Goal: Information Seeking & Learning: Learn about a topic

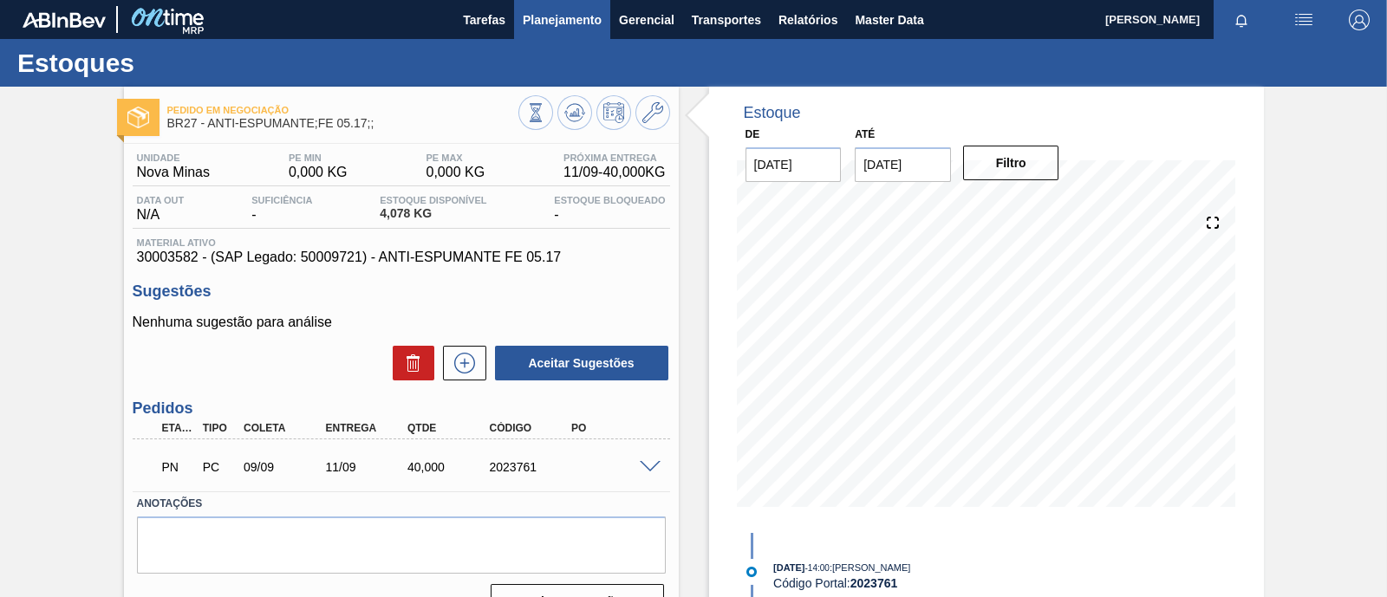
scroll to position [121, 0]
click at [559, 17] on span "Planejamento" at bounding box center [562, 20] width 79 height 21
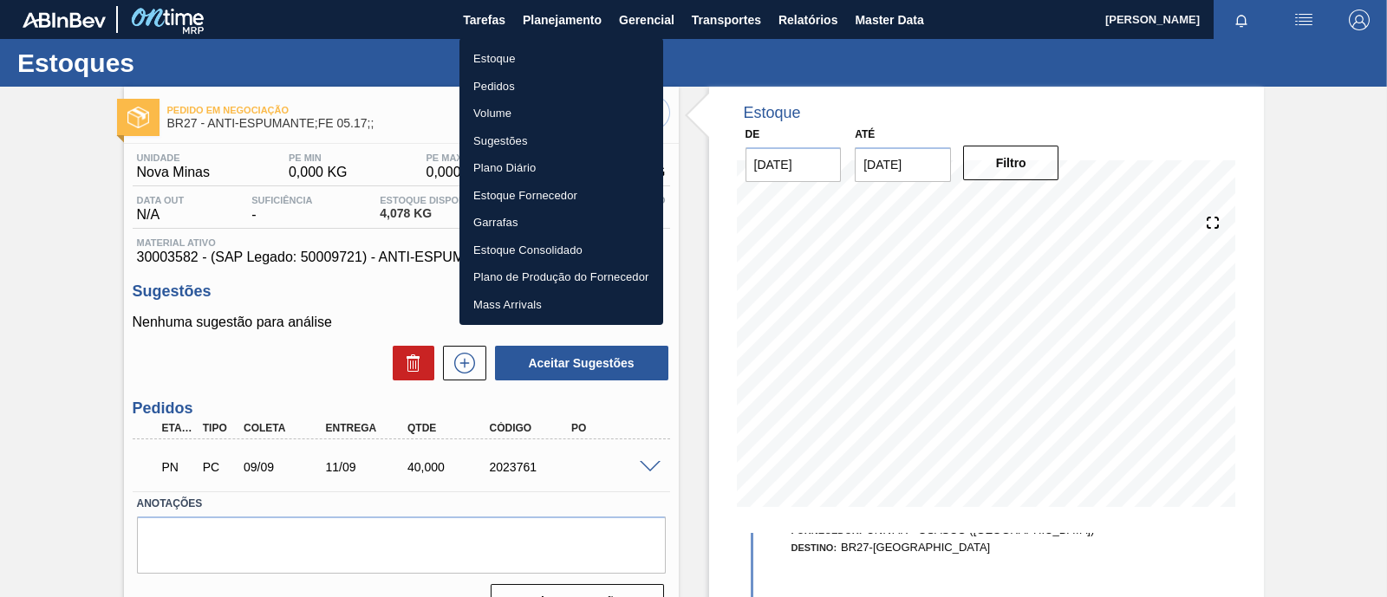
click at [519, 58] on li "Estoque" at bounding box center [561, 59] width 204 height 28
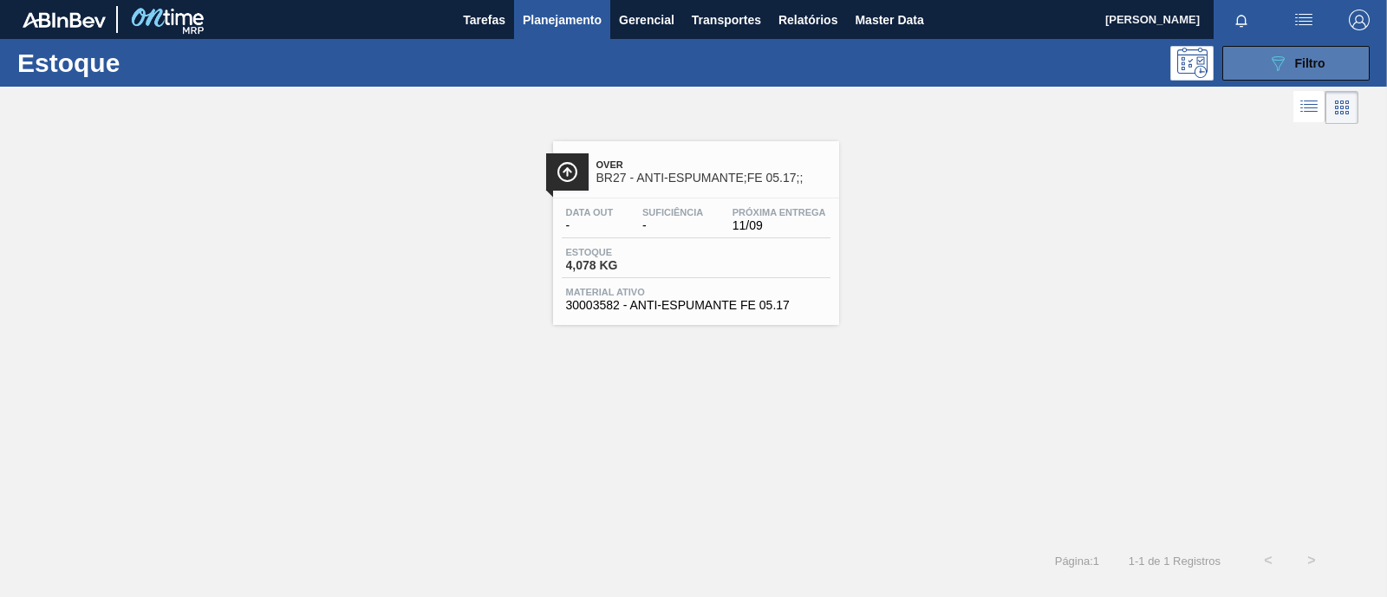
click at [1326, 71] on button "089F7B8B-B2A5-4AFE-B5C0-19BA573D28AC Filtro" at bounding box center [1295, 63] width 147 height 35
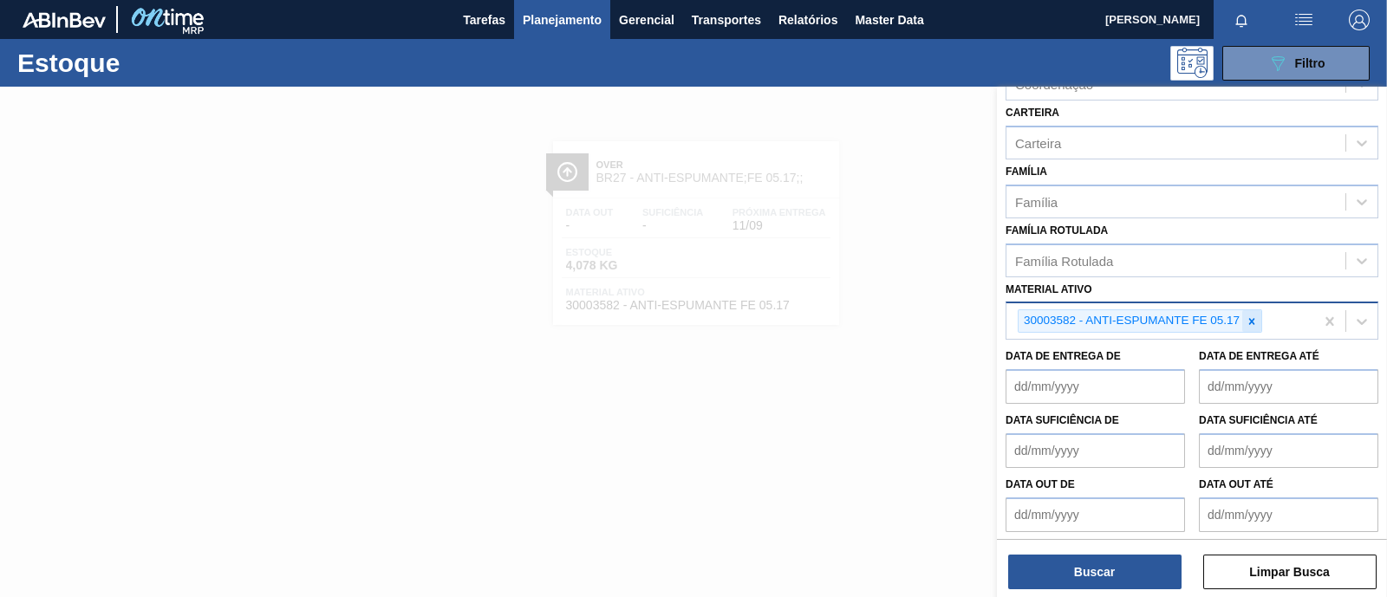
click at [1251, 318] on icon at bounding box center [1251, 321] width 12 height 12
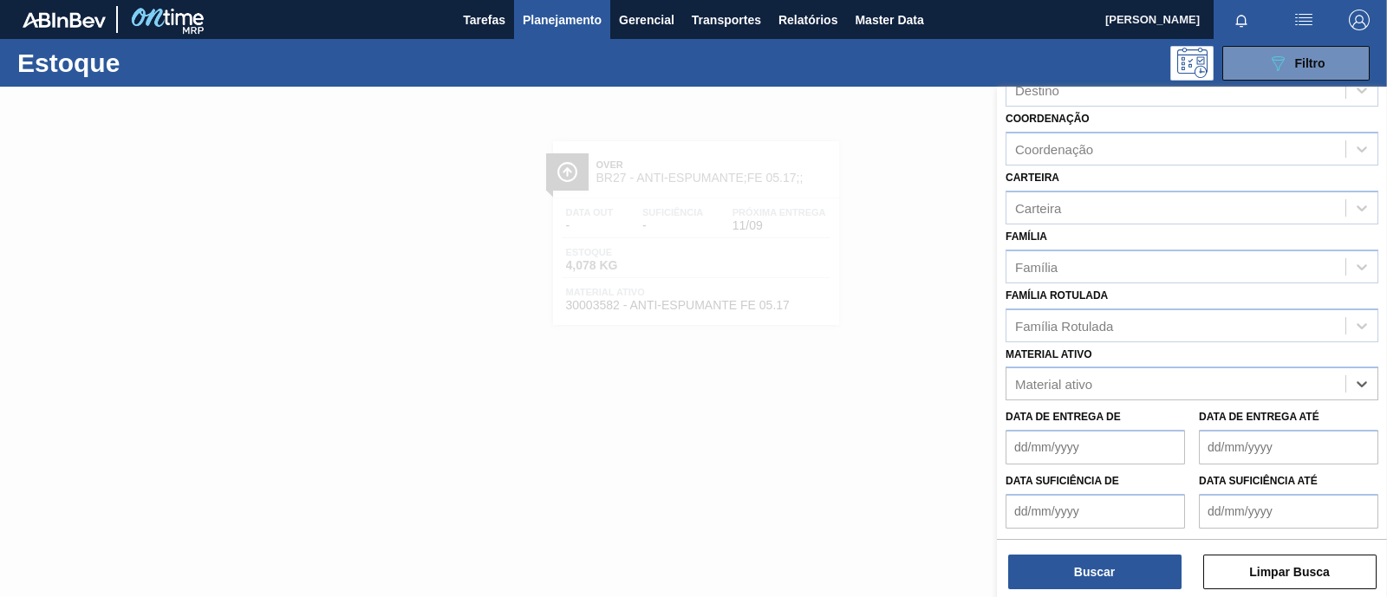
scroll to position [226, 0]
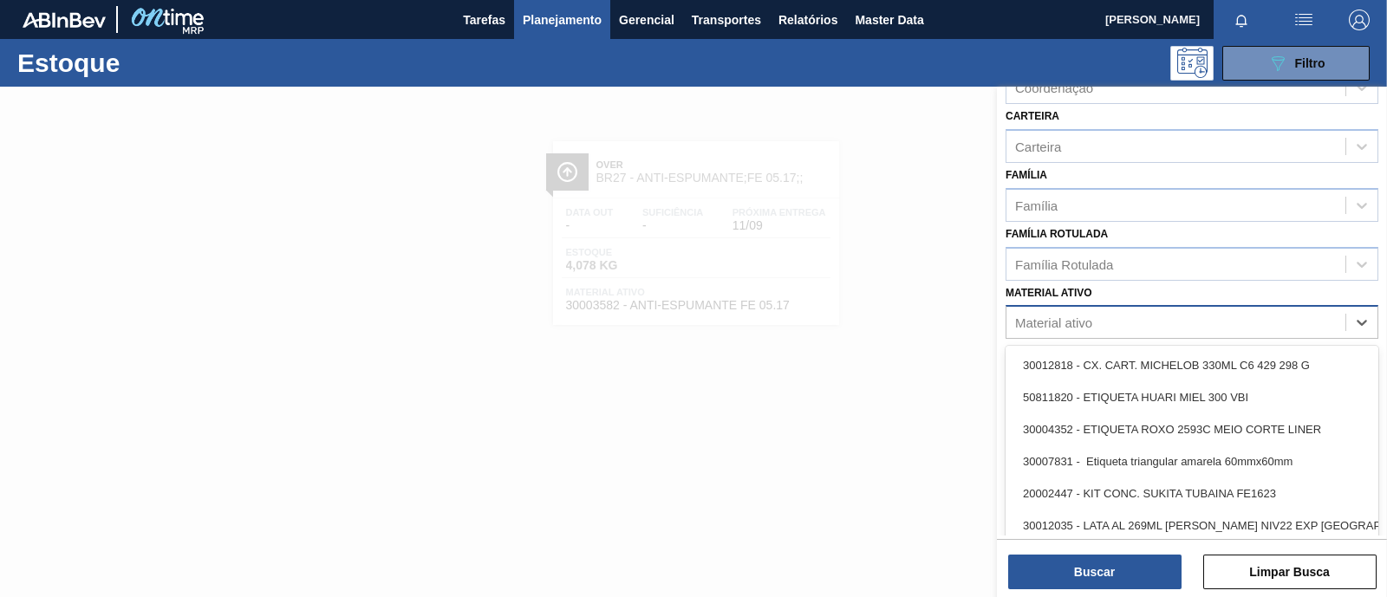
click at [1053, 315] on div "Material ativo" at bounding box center [1053, 322] width 77 height 15
paste ativo "30003623"
type ativo "30003623"
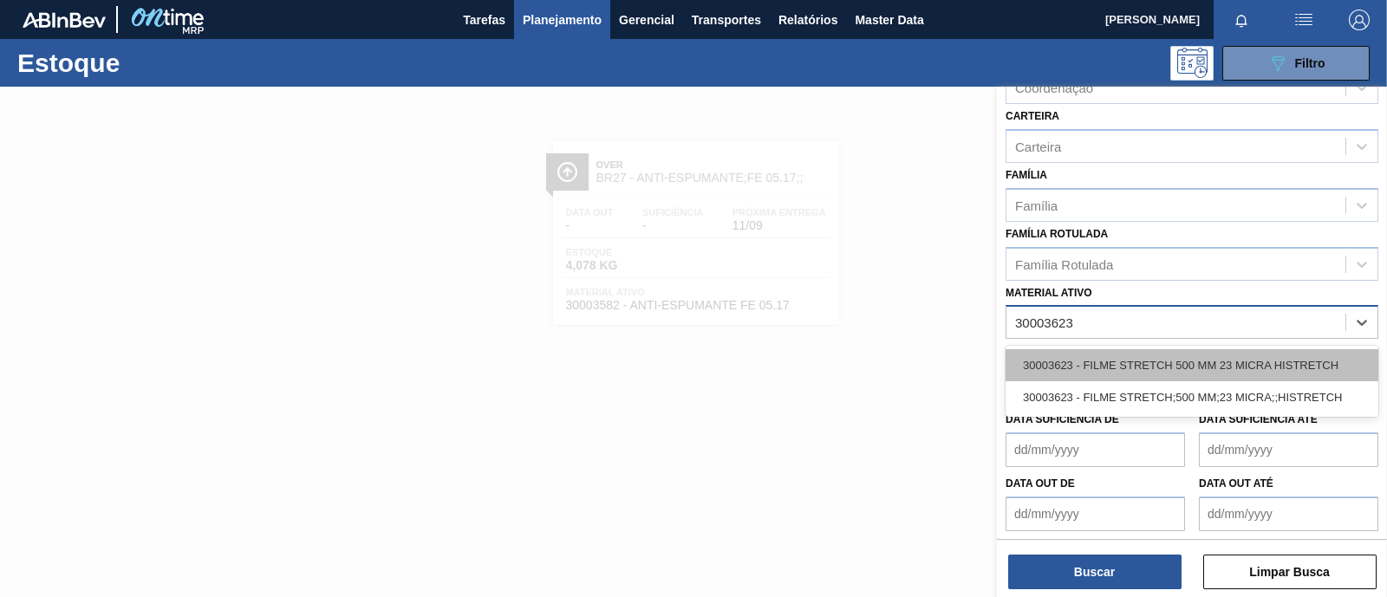
click at [1086, 362] on div "30003623 - FILME STRETCH 500 MM 23 MICRA HISTRETCH" at bounding box center [1191, 365] width 373 height 32
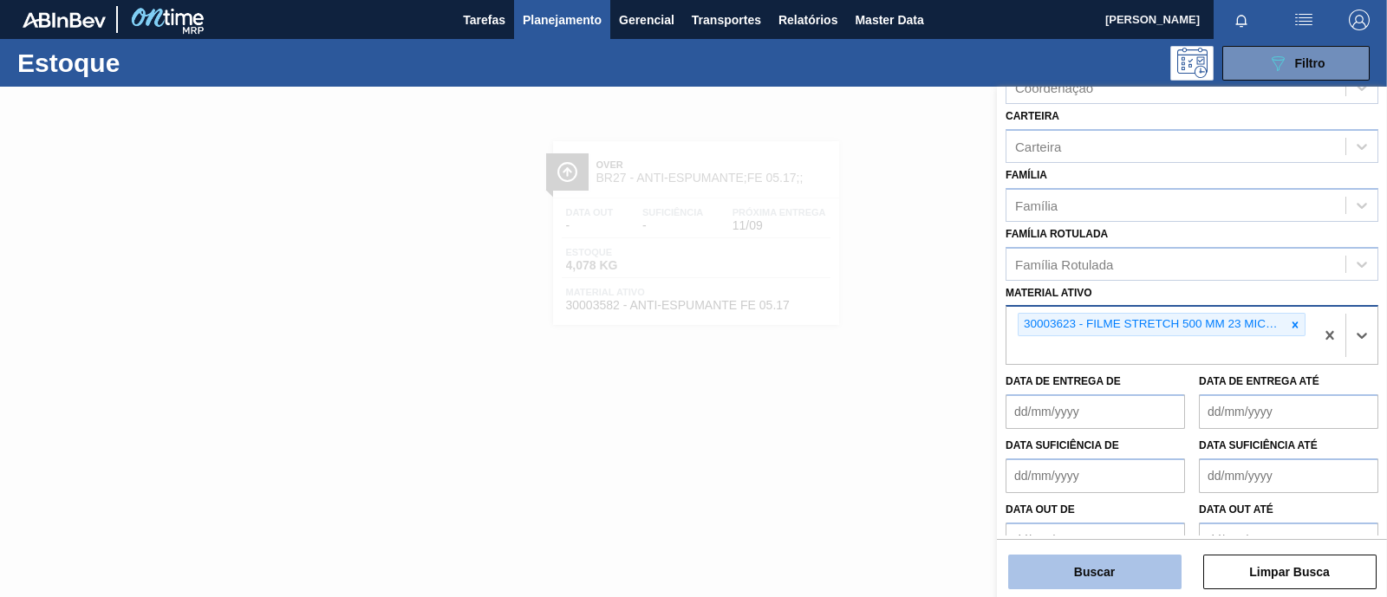
click at [1090, 586] on button "Buscar" at bounding box center [1094, 572] width 173 height 35
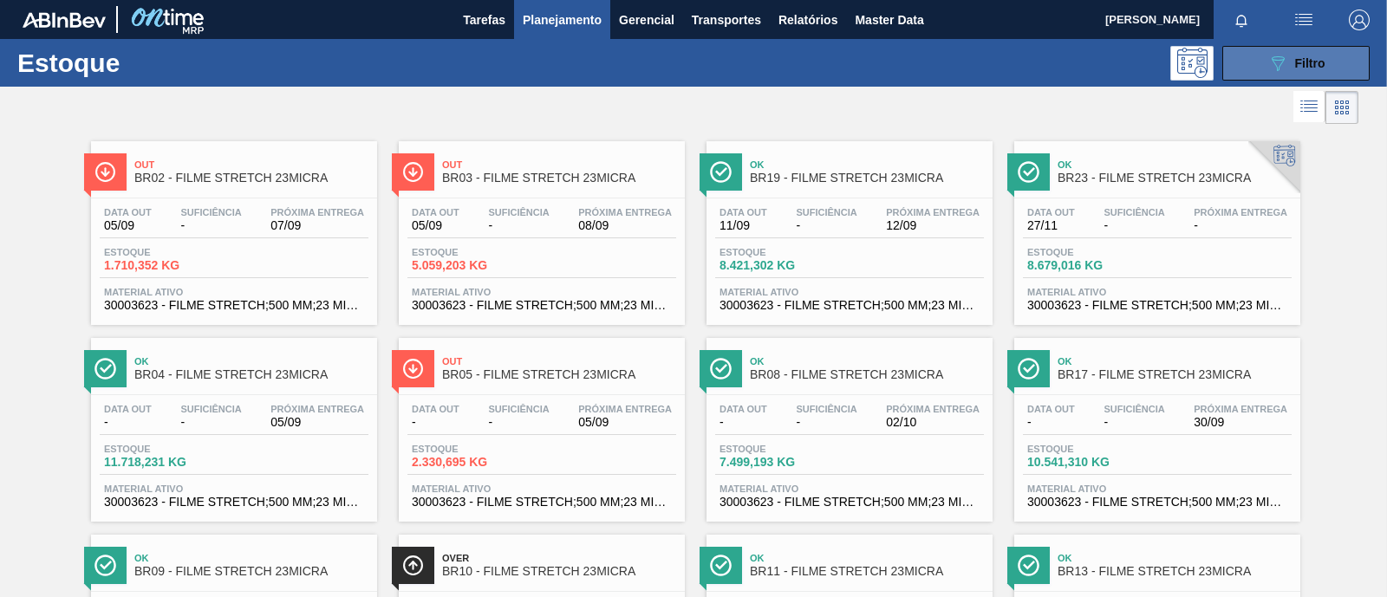
click at [1317, 48] on button "089F7B8B-B2A5-4AFE-B5C0-19BA573D28AC Filtro" at bounding box center [1295, 63] width 147 height 35
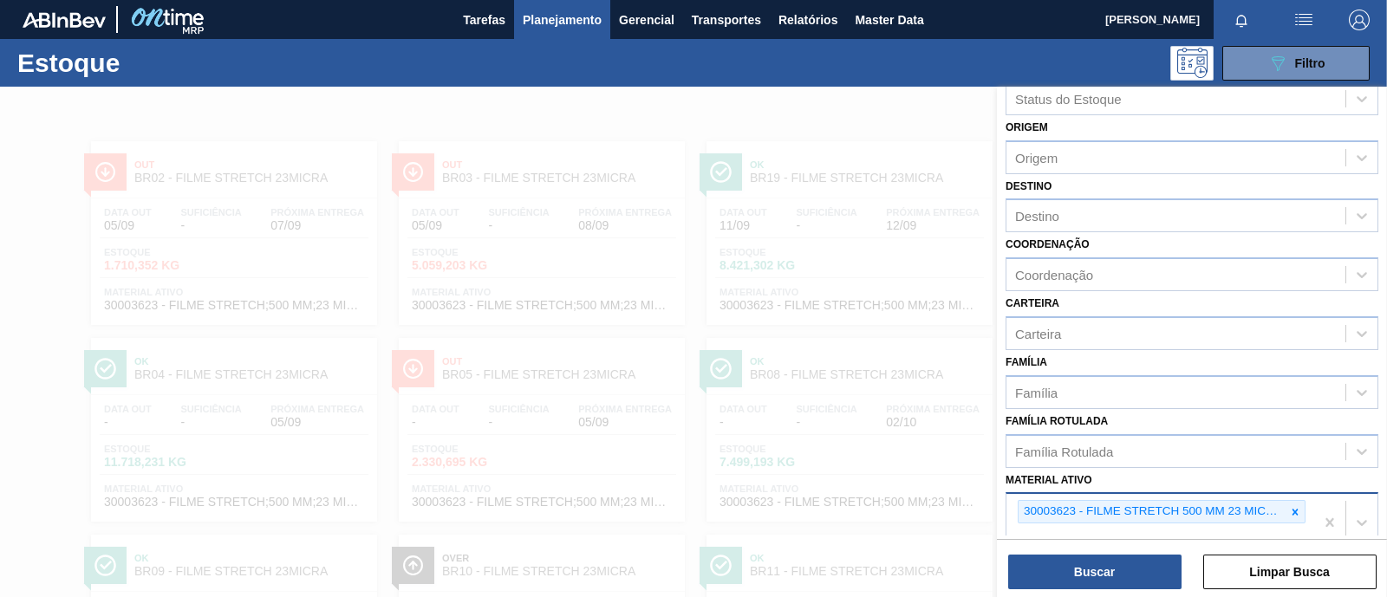
scroll to position [0, 0]
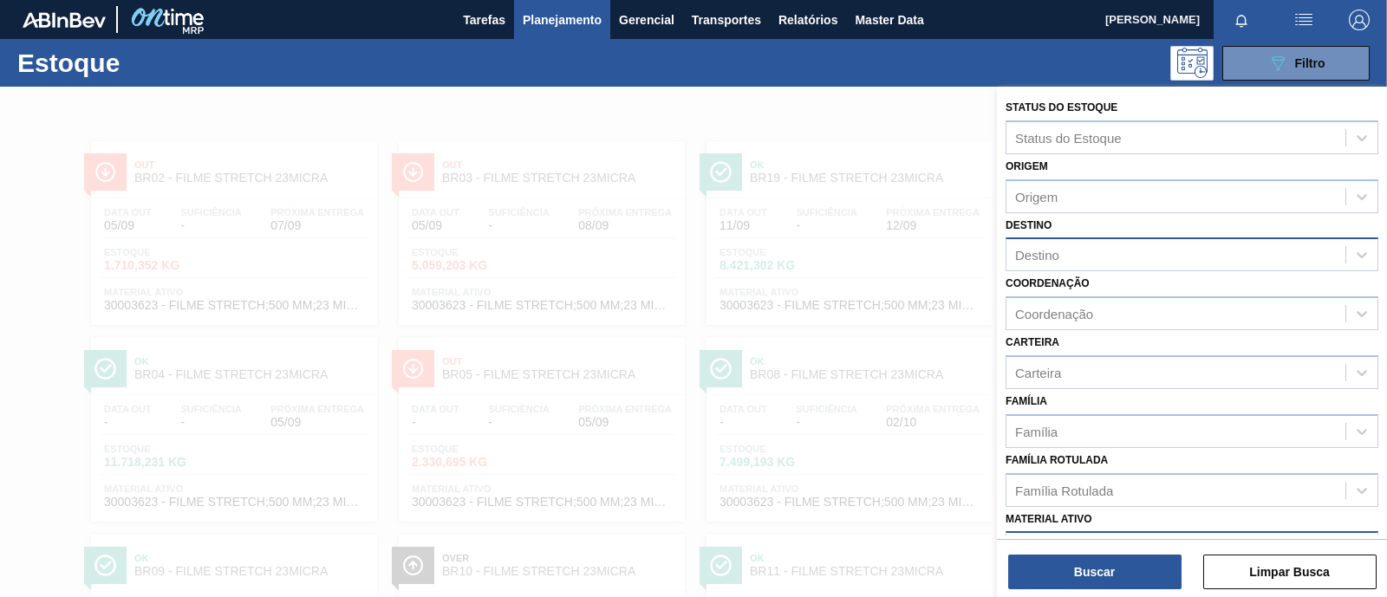
click at [1093, 257] on div "Destino" at bounding box center [1175, 255] width 339 height 25
type input "BR92"
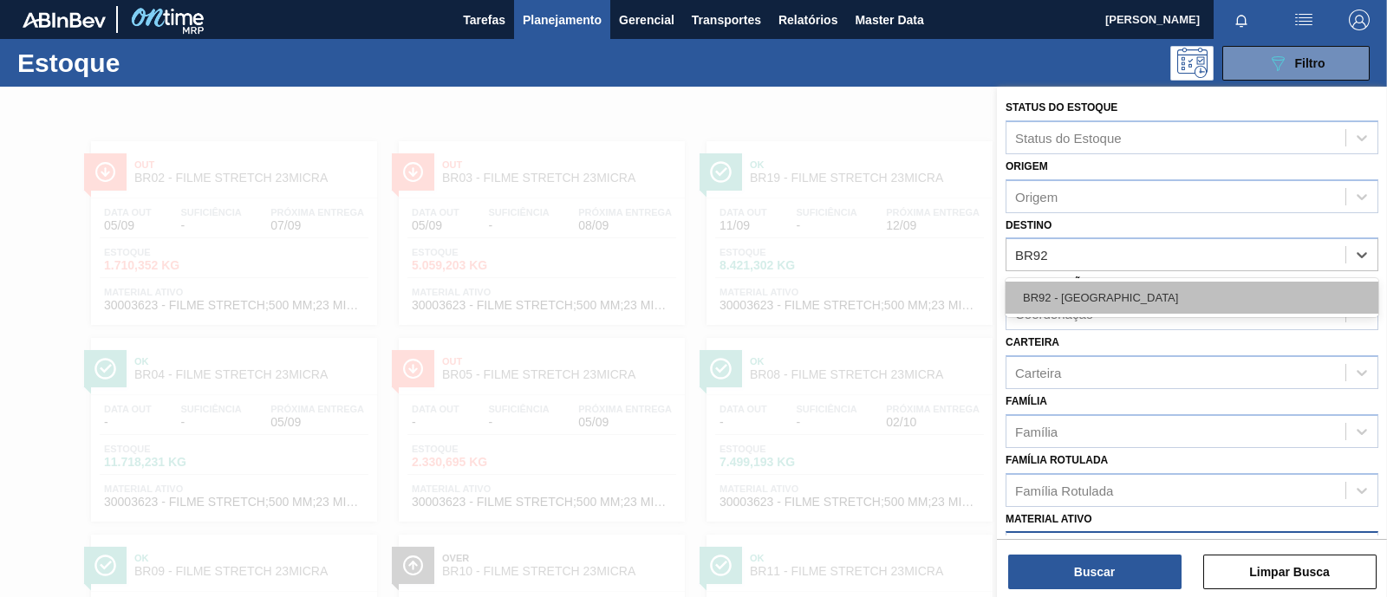
click at [1086, 308] on div "BR92 - [GEOGRAPHIC_DATA]" at bounding box center [1191, 298] width 373 height 32
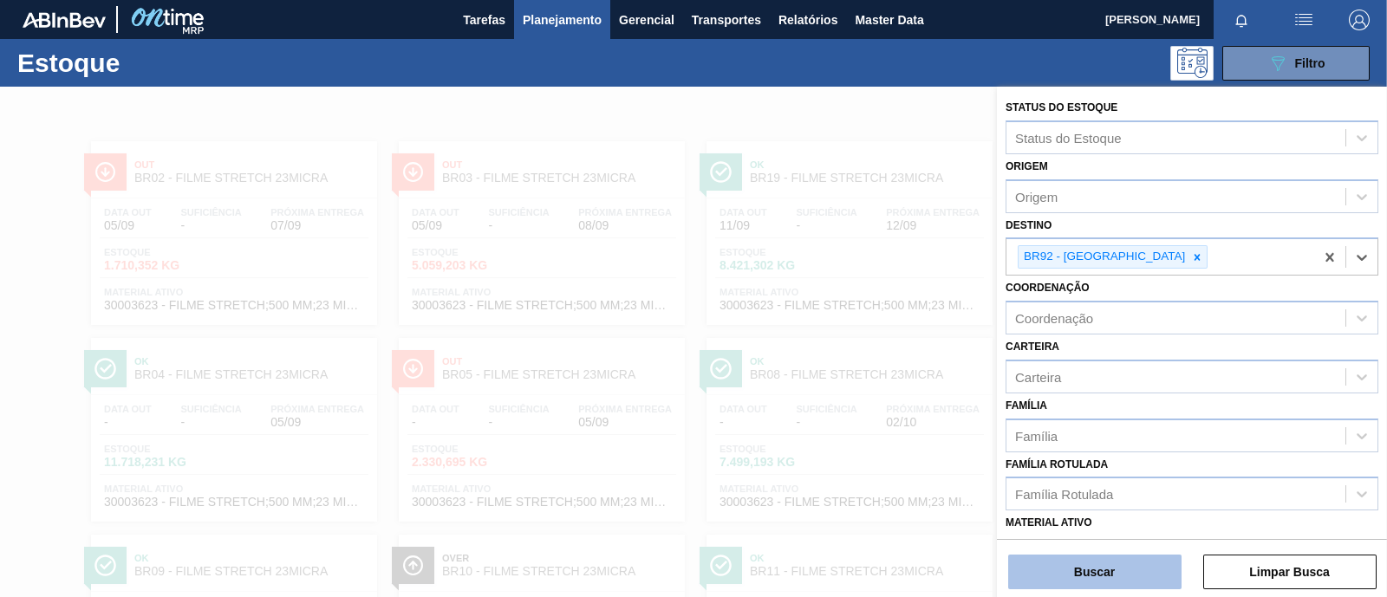
click at [1135, 578] on button "Buscar" at bounding box center [1094, 572] width 173 height 35
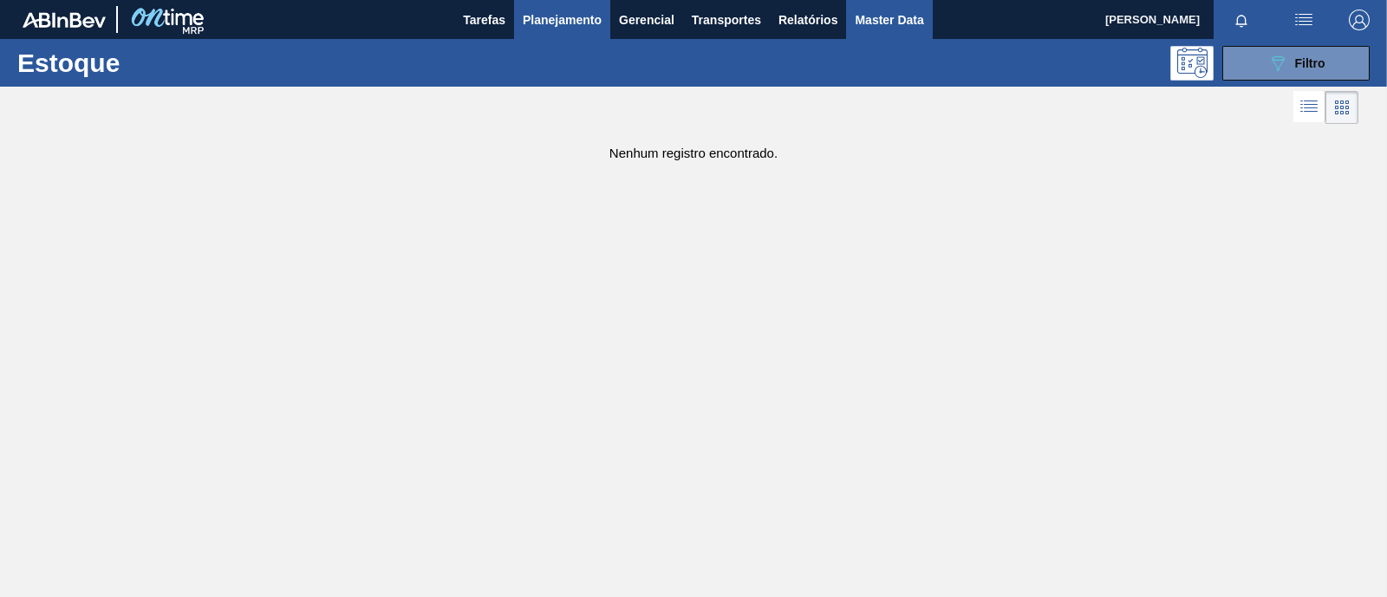
click at [906, 16] on span "Master Data" at bounding box center [888, 20] width 68 height 21
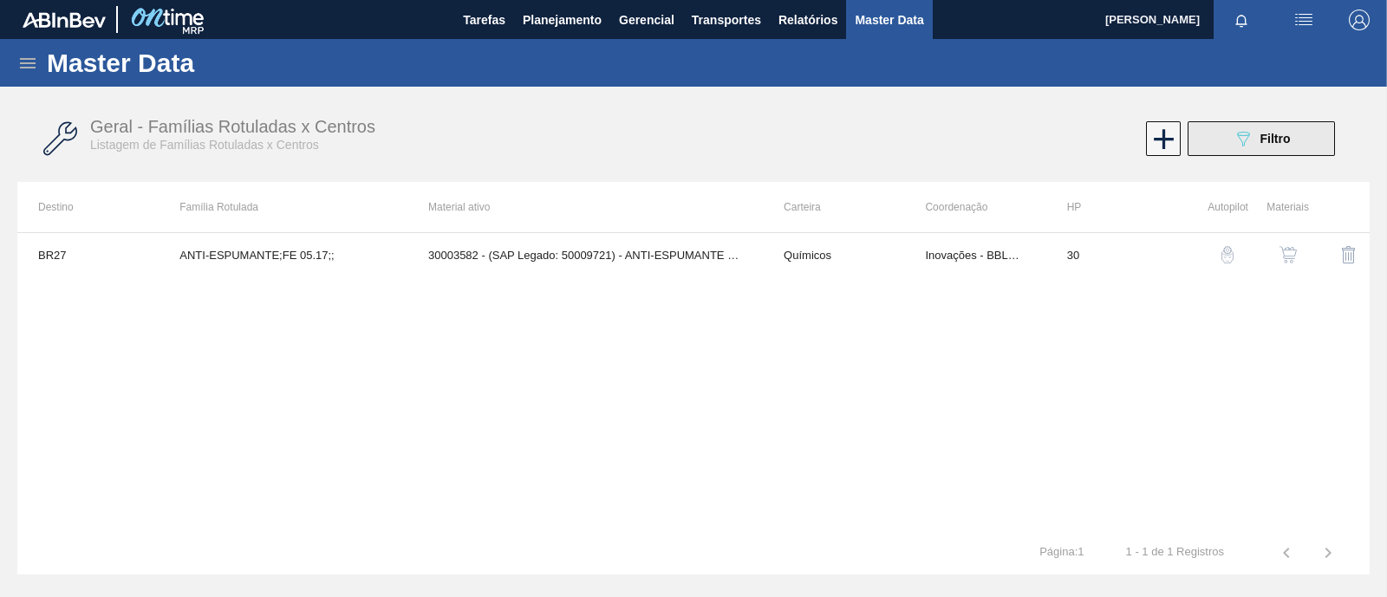
click at [1287, 132] on span "Filtro" at bounding box center [1275, 139] width 30 height 14
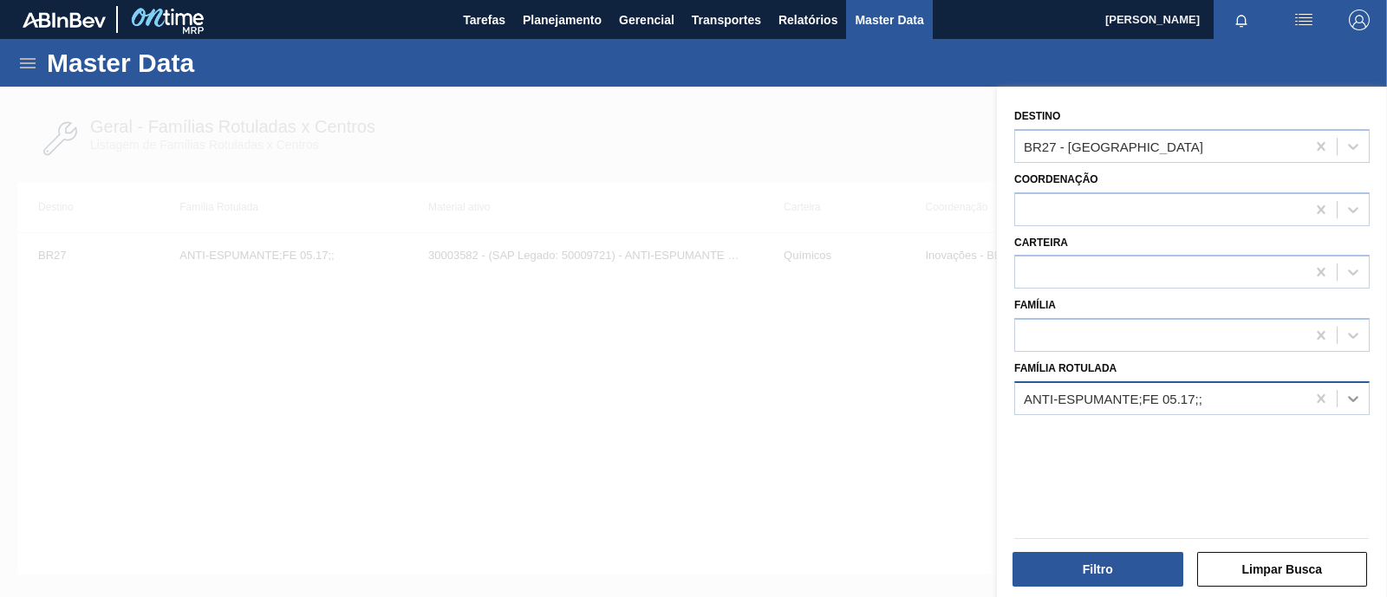
click at [1348, 400] on icon at bounding box center [1352, 398] width 17 height 17
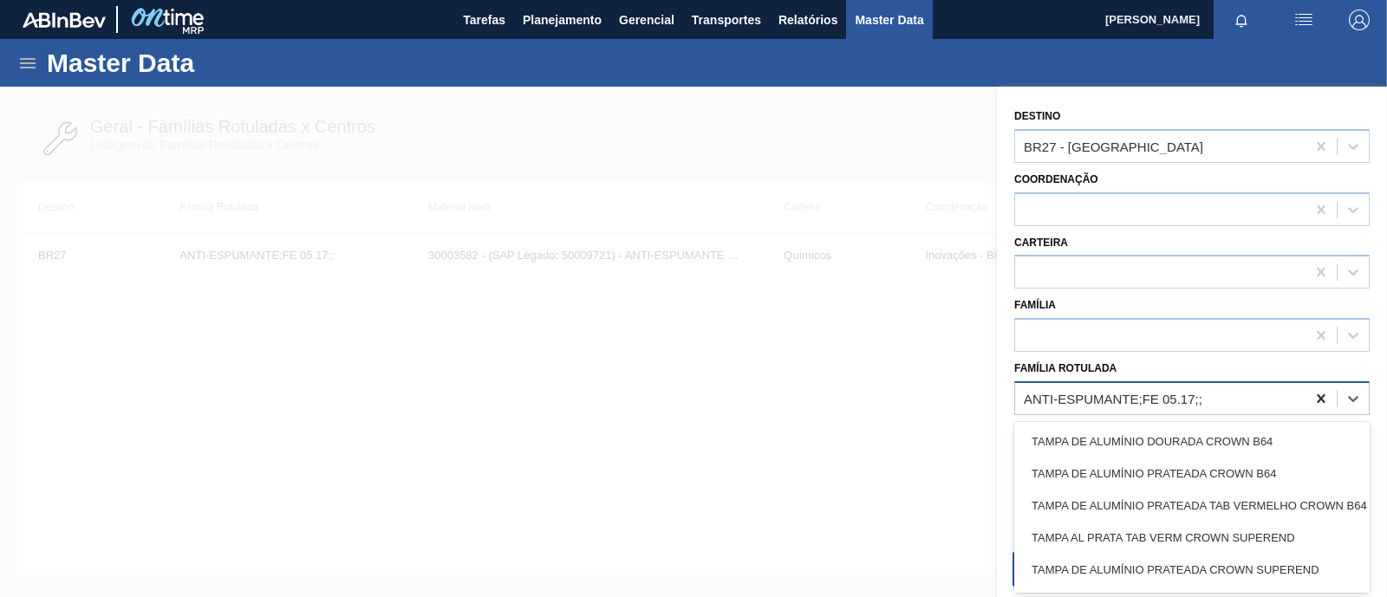
click at [1316, 398] on icon at bounding box center [1320, 398] width 17 height 17
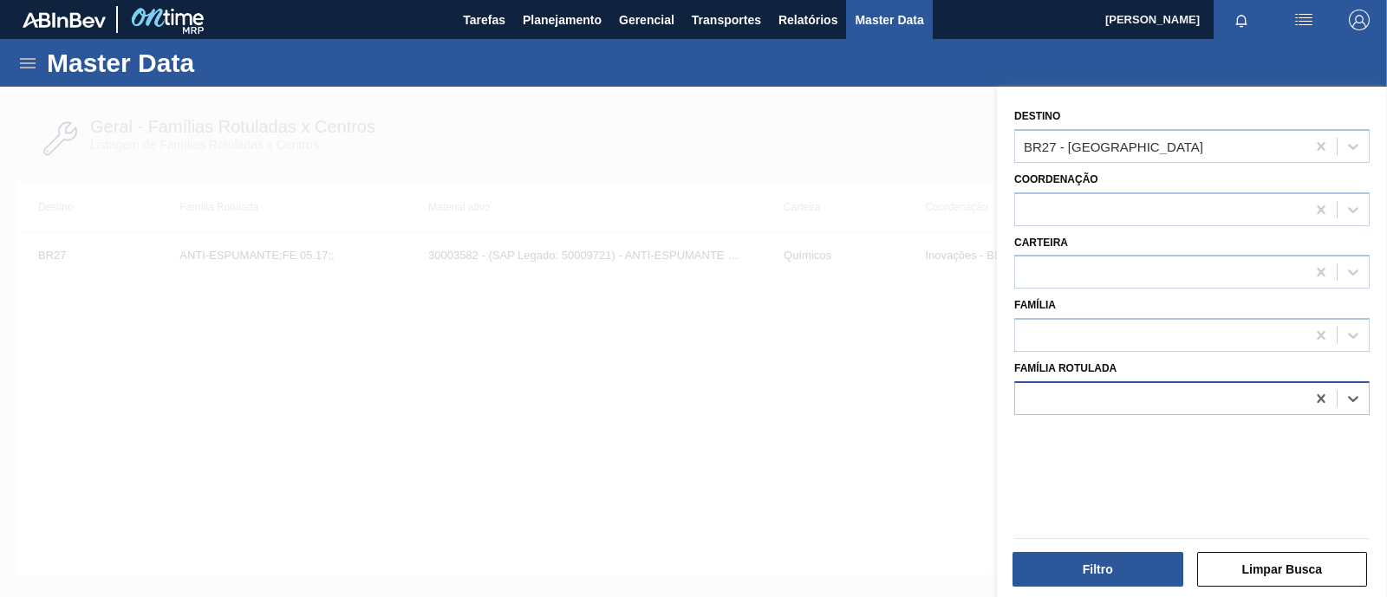
paste Rotulada "FILME STRETCH;500 MM;23 MICRA;;HISTRETCH"
drag, startPoint x: 1297, startPoint y: 396, endPoint x: 1120, endPoint y: 399, distance: 177.7
click at [1120, 399] on Rotulada "FILME STRETCH;500 MM;23 MICRA;;HISTRETCH" at bounding box center [1154, 398] width 301 height 15
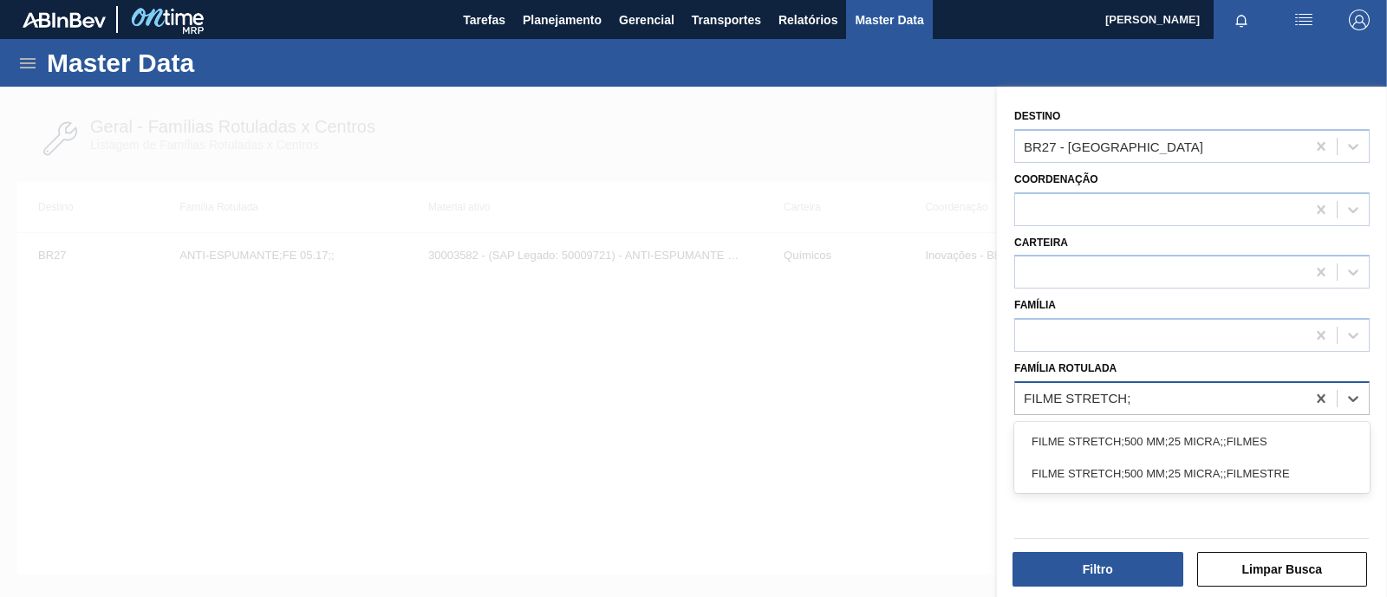
type Rotulada "FILME STRETCH;"
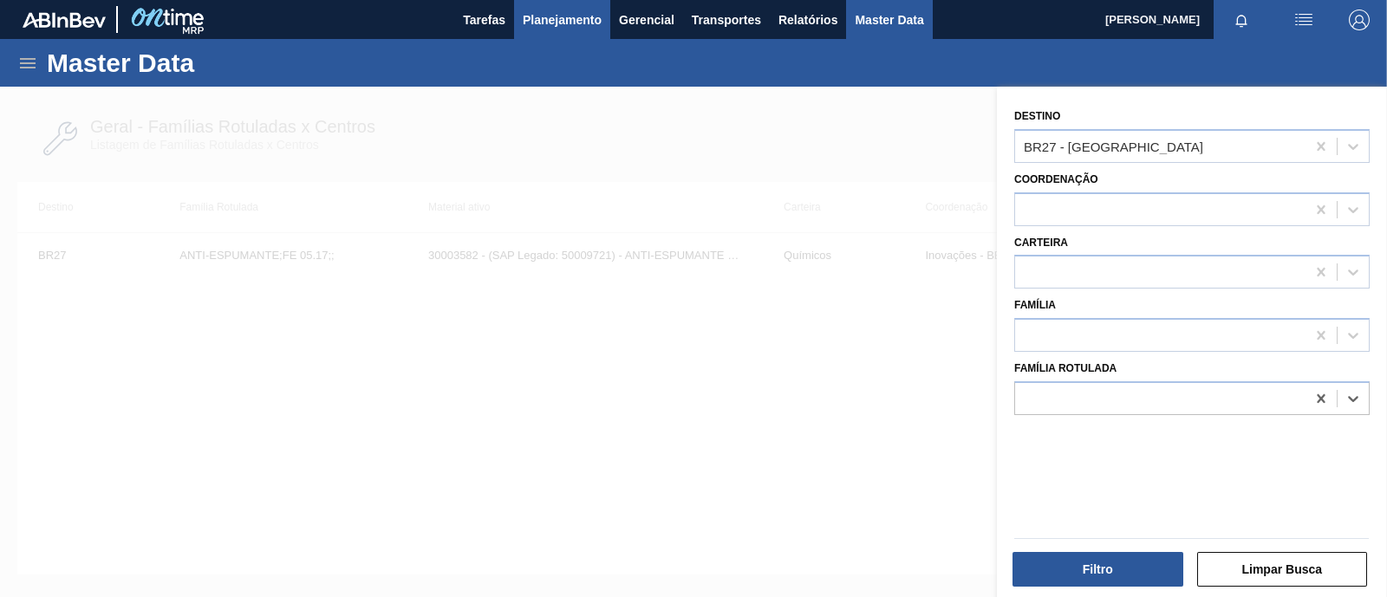
click at [557, 22] on span "Planejamento" at bounding box center [562, 20] width 79 height 21
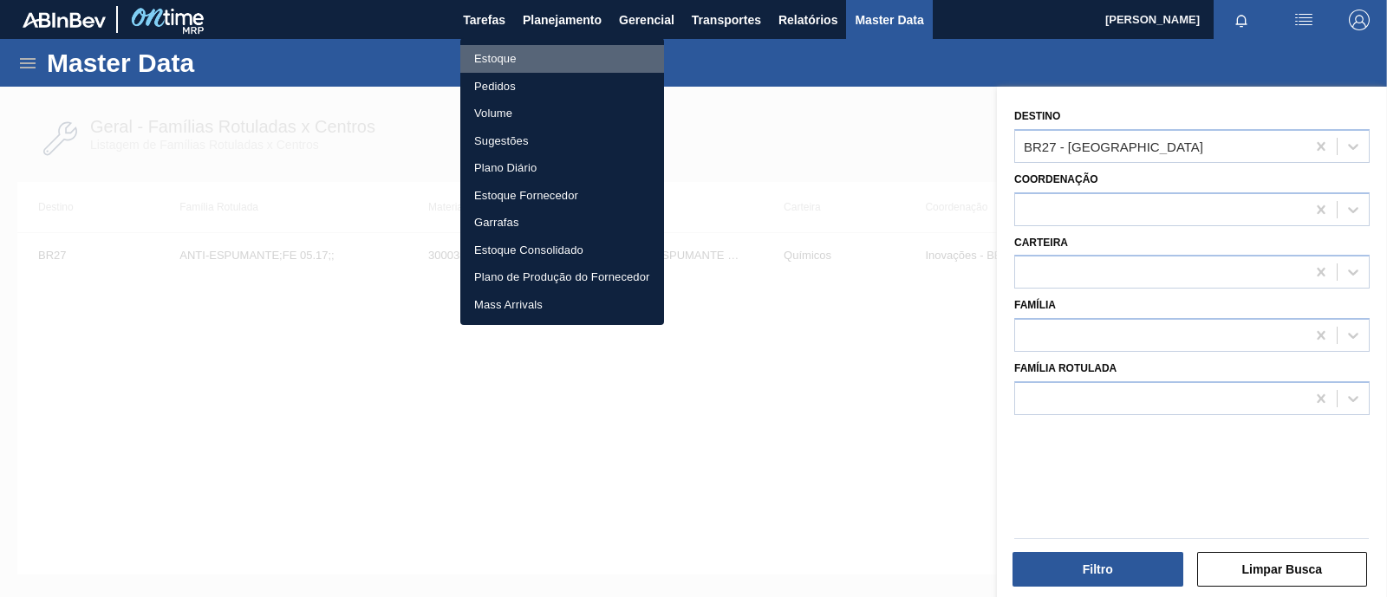
click at [547, 60] on li "Estoque" at bounding box center [562, 59] width 204 height 28
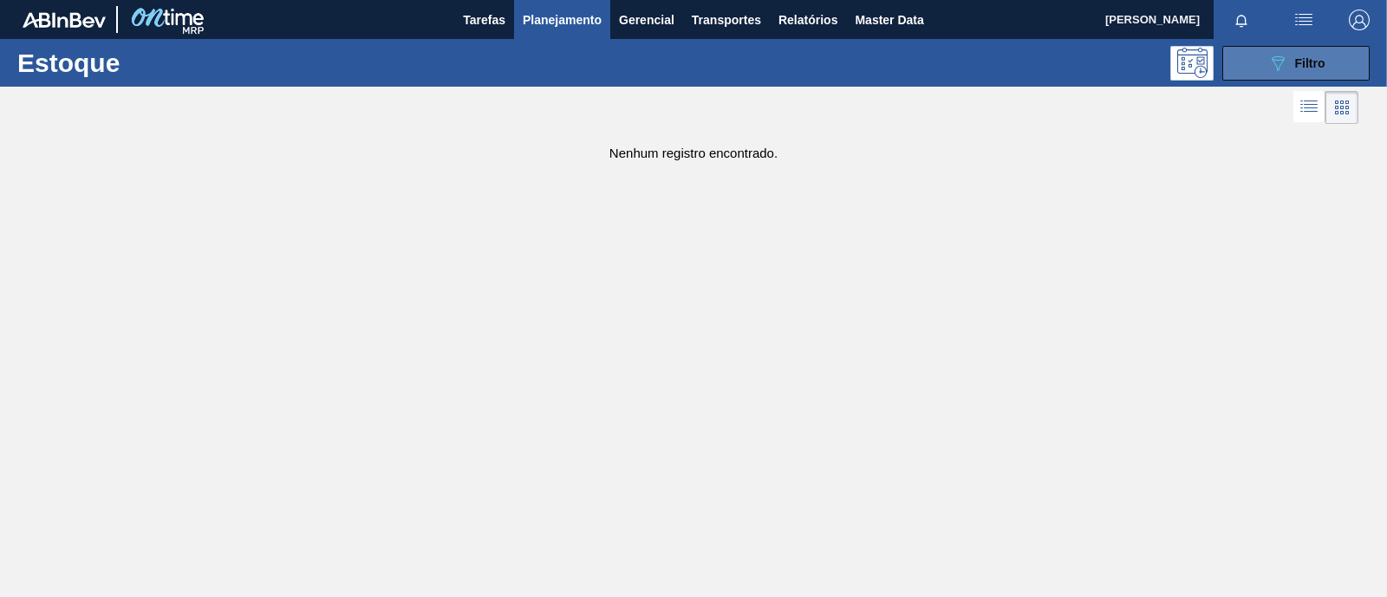
click at [1291, 75] on button "089F7B8B-B2A5-4AFE-B5C0-19BA573D28AC Filtro" at bounding box center [1295, 63] width 147 height 35
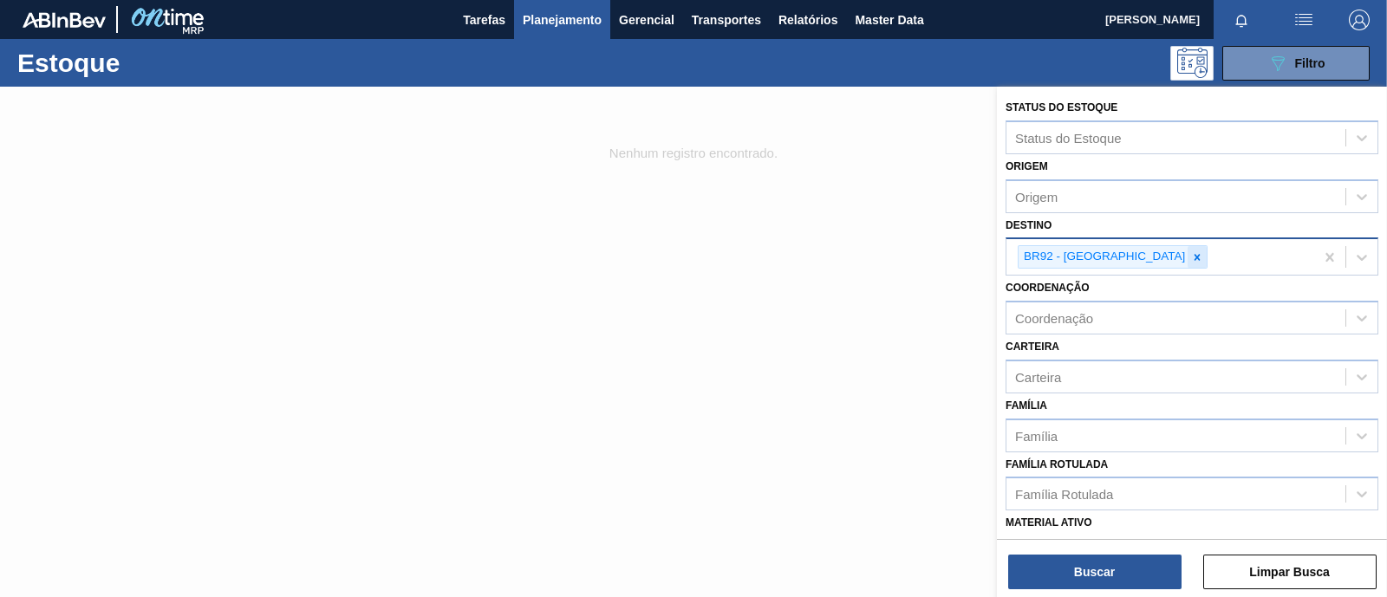
click at [1187, 249] on div at bounding box center [1196, 257] width 19 height 22
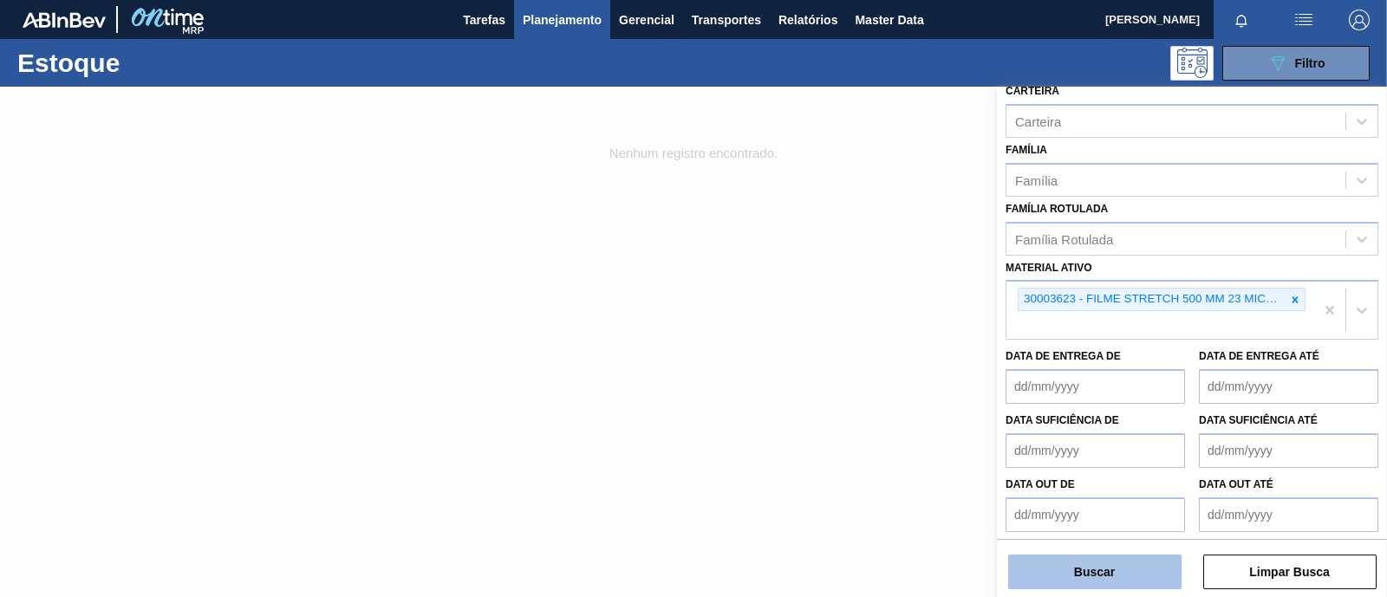
scroll to position [252, 0]
click at [1133, 569] on button "Buscar" at bounding box center [1094, 572] width 173 height 35
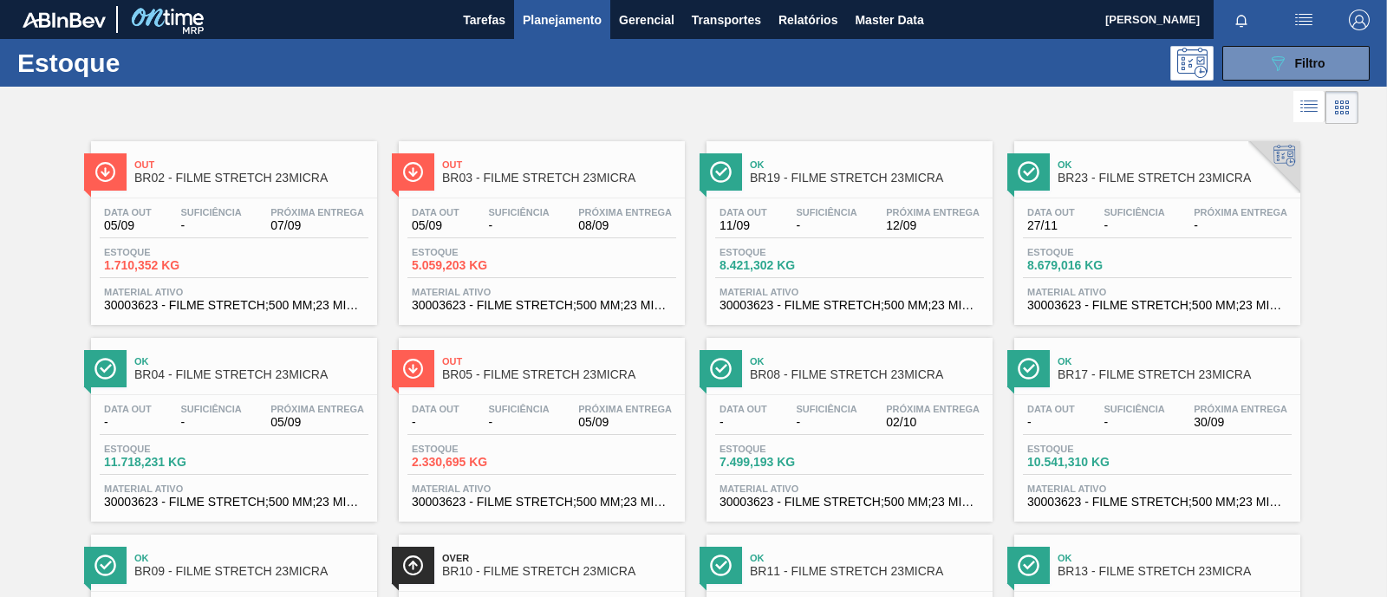
click at [582, 265] on div "Estoque 5.059,203 KG" at bounding box center [541, 262] width 269 height 31
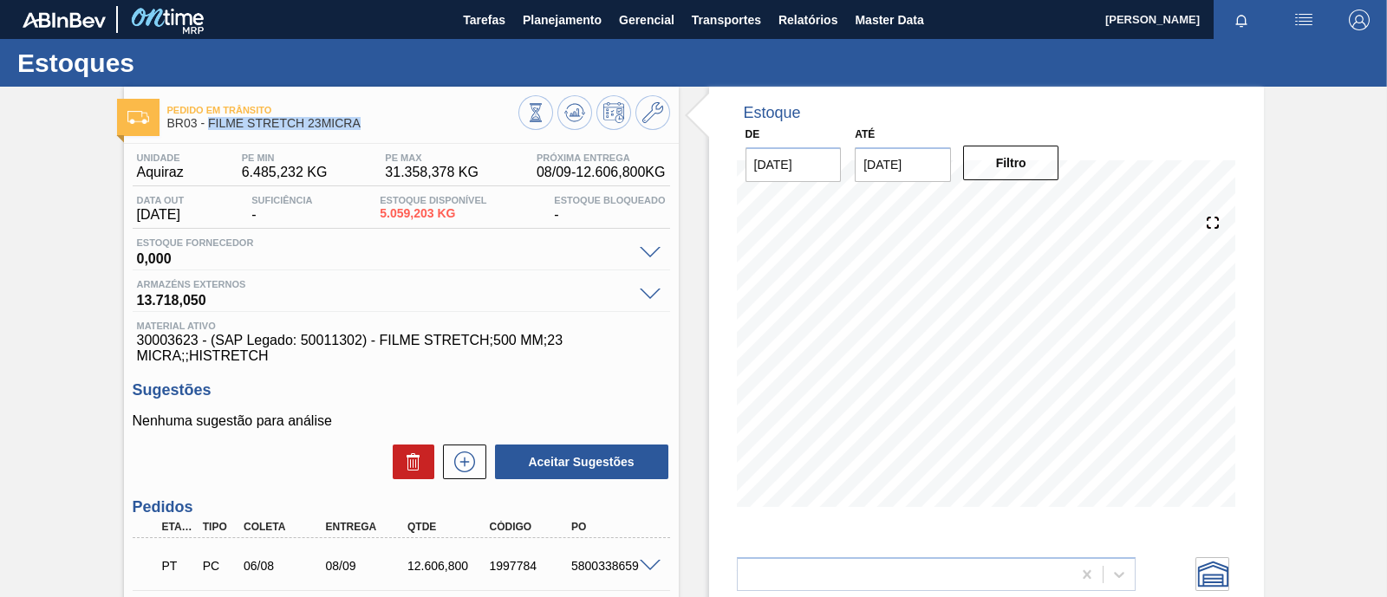
drag, startPoint x: 364, startPoint y: 125, endPoint x: 206, endPoint y: 120, distance: 157.8
click at [206, 120] on span "BR03 - FILME STRETCH 23MICRA" at bounding box center [342, 123] width 351 height 13
copy span "FILME STRETCH 23MICRA"
click at [913, 25] on span "Master Data" at bounding box center [888, 20] width 68 height 21
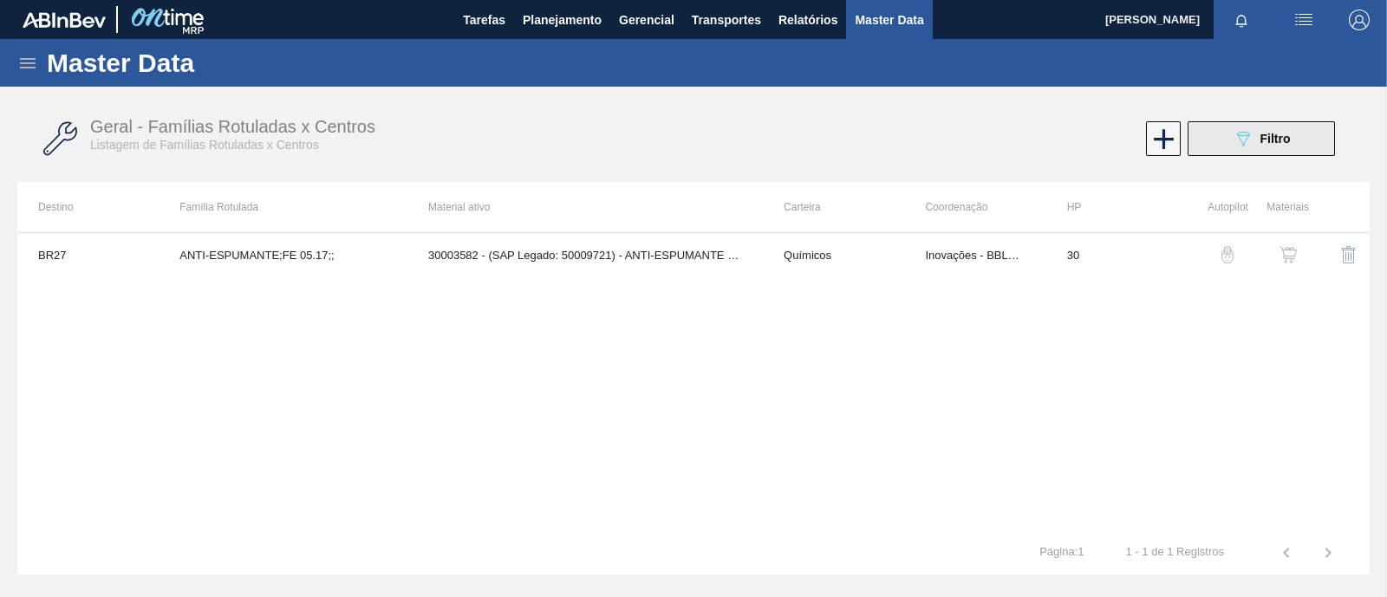
click at [1252, 149] on button "089F7B8B-B2A5-4AFE-B5C0-19BA573D28AC Filtro" at bounding box center [1260, 138] width 147 height 35
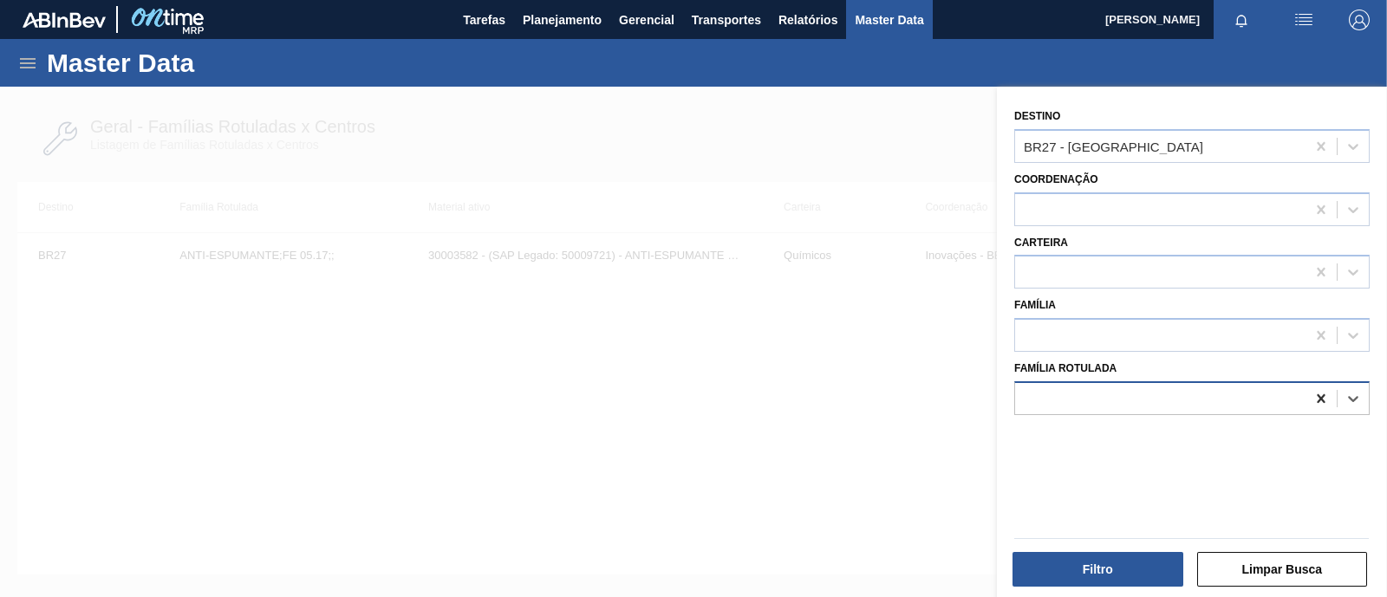
click at [1315, 403] on icon at bounding box center [1320, 398] width 17 height 17
paste Rotulada "FILME STRETCH 23MICRA"
type Rotulada "FILME STRETCH 23MICRA"
click at [1164, 435] on div "FILME STRETCH 23MICRA" at bounding box center [1191, 442] width 355 height 32
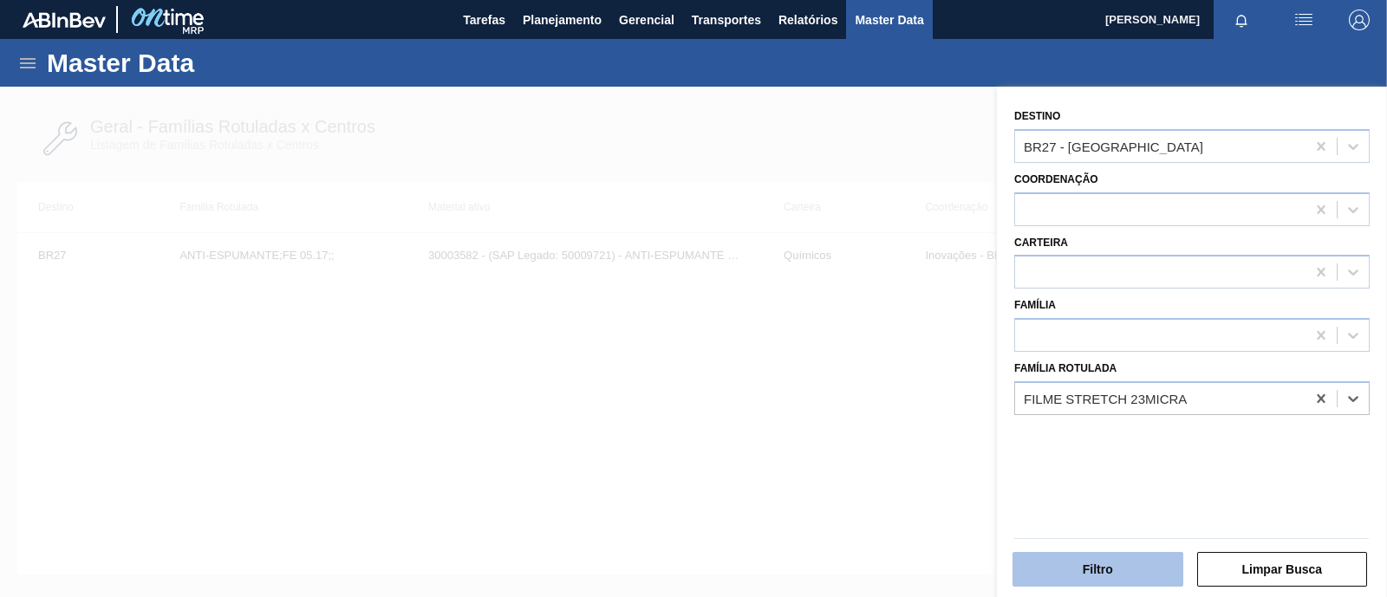
click at [1092, 566] on button "Filtro" at bounding box center [1097, 569] width 171 height 35
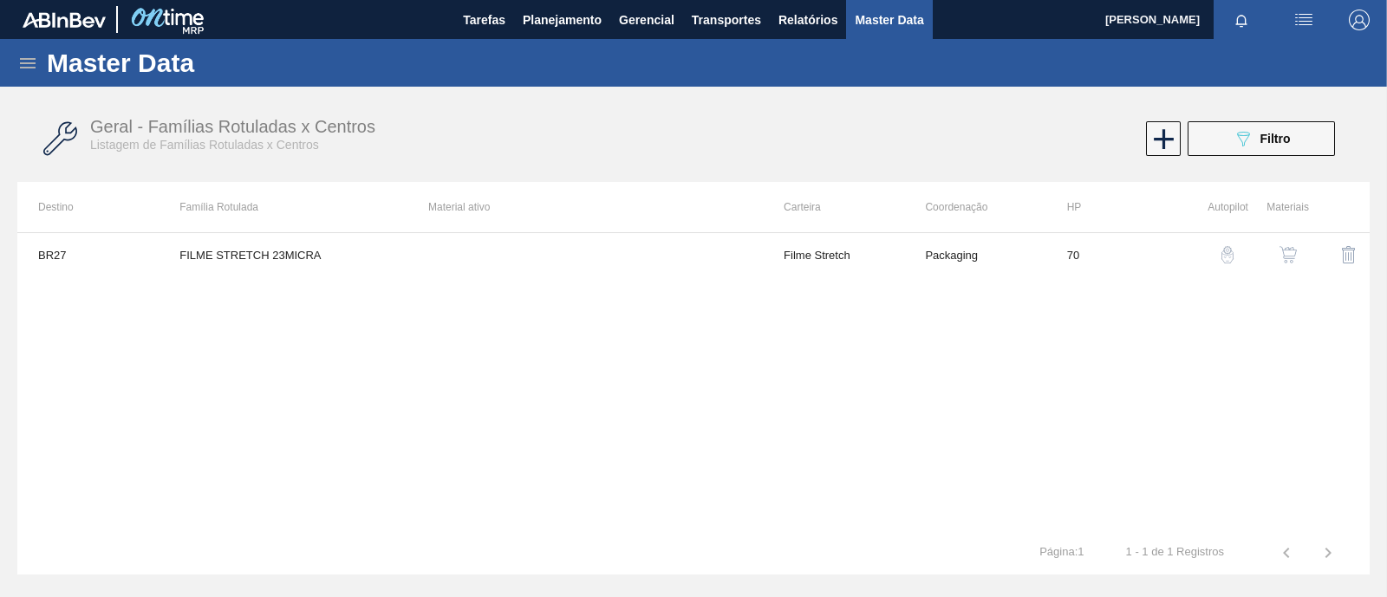
click at [1290, 252] on img "button" at bounding box center [1287, 254] width 17 height 17
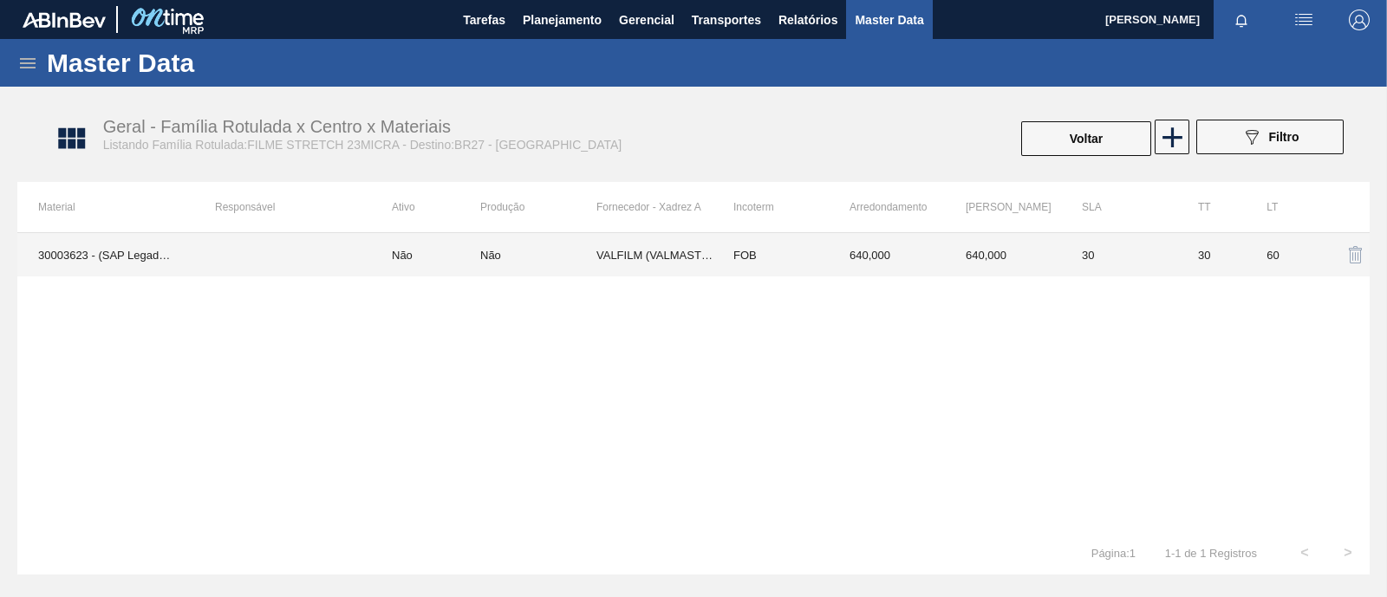
click at [635, 256] on td "VALFILM (VALMASTER) - MANAUS (AM)" at bounding box center [654, 254] width 116 height 43
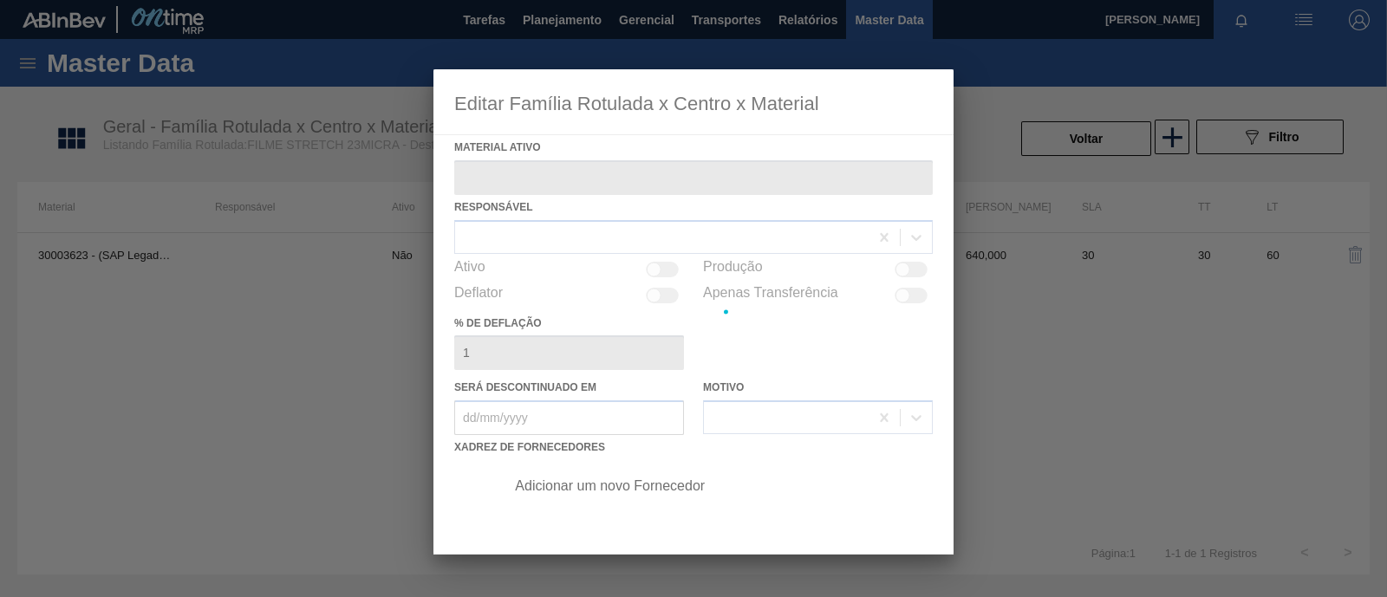
type ativo "30003623 - (SAP Legado: 50011302) - FILME STRETCH;500 MM;23 MICRA;;HISTRETCH"
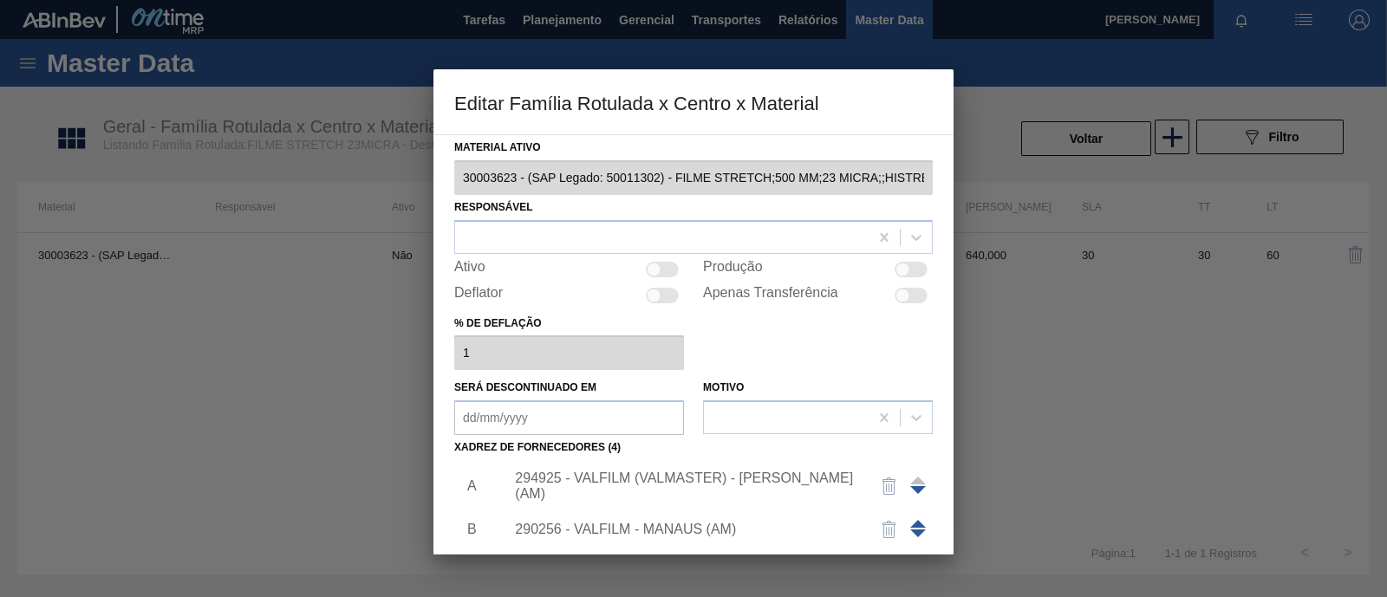
click at [666, 270] on div at bounding box center [662, 270] width 33 height 16
checkbox input "true"
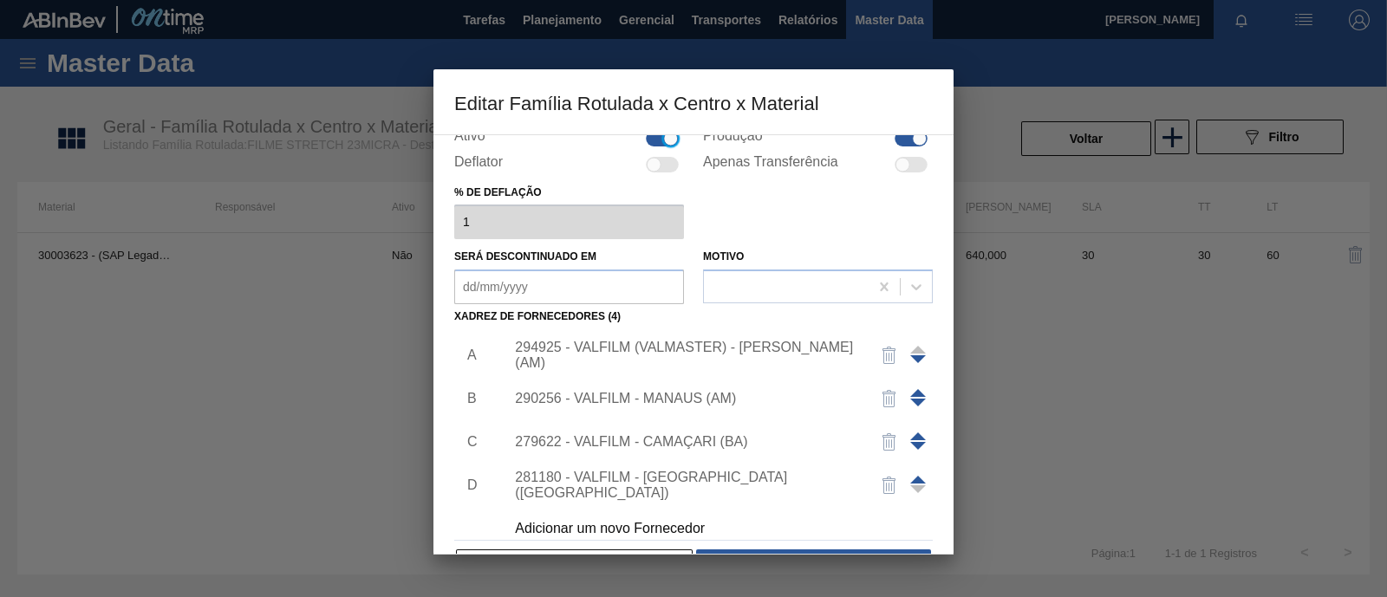
scroll to position [182, 0]
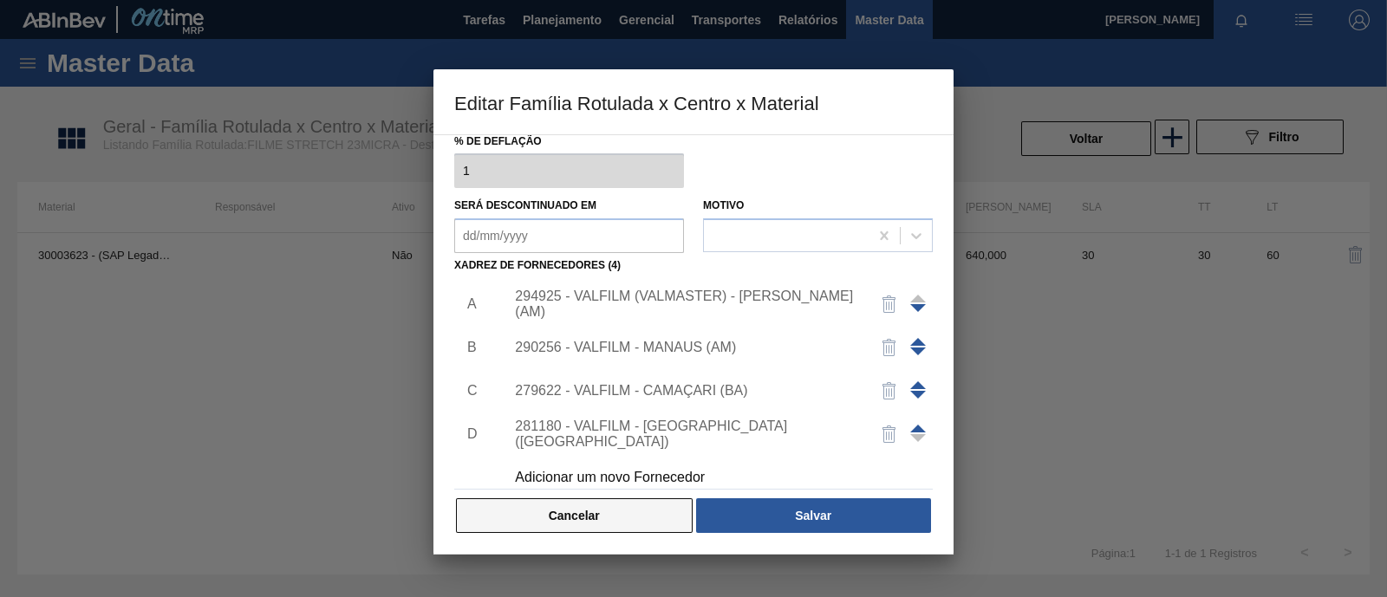
click at [633, 515] on button "Cancelar" at bounding box center [574, 515] width 237 height 35
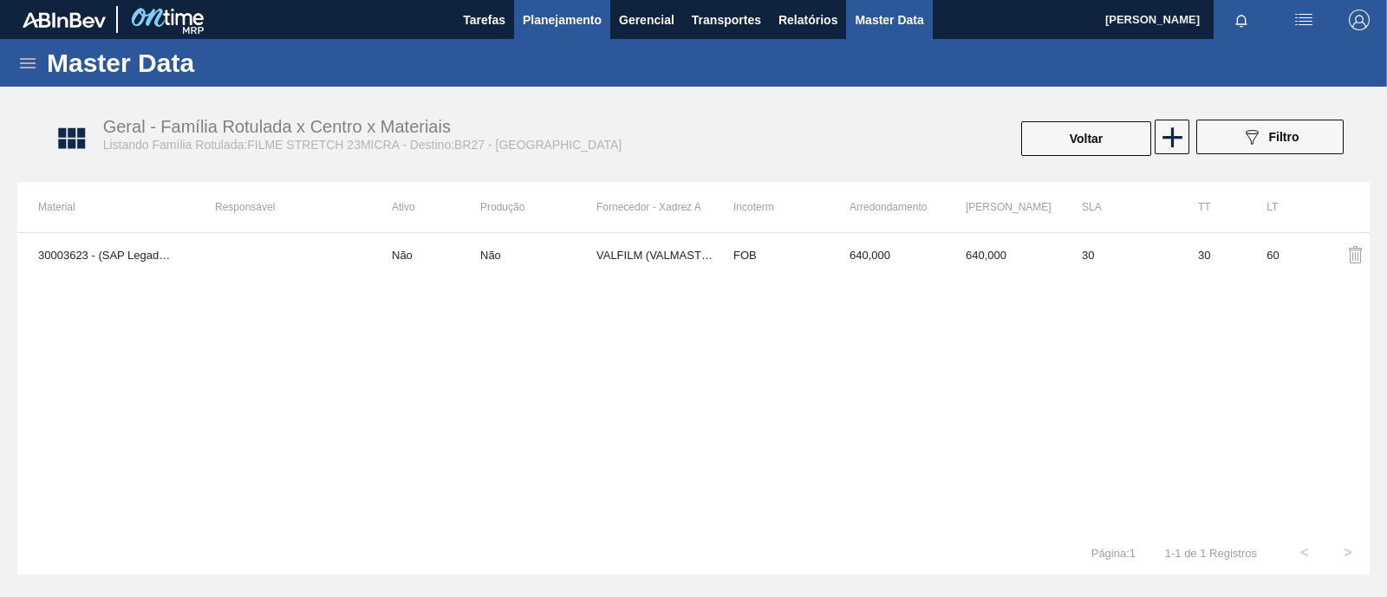
click at [570, 16] on span "Planejamento" at bounding box center [562, 20] width 79 height 21
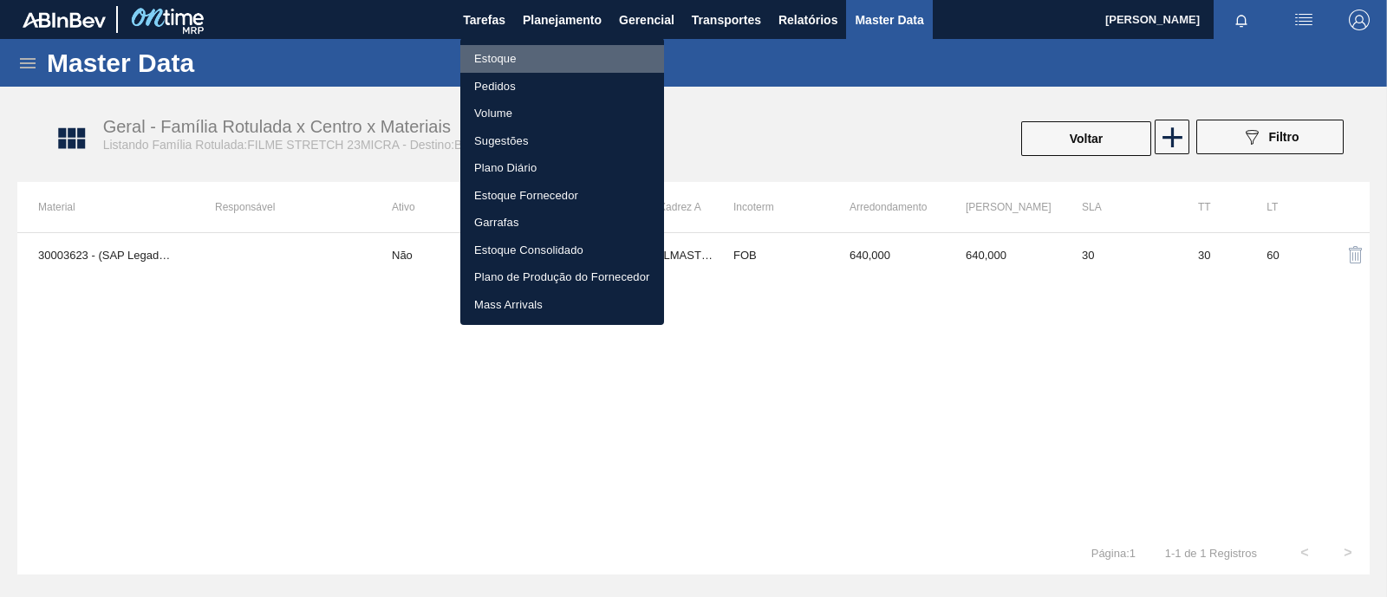
click at [514, 60] on li "Estoque" at bounding box center [562, 59] width 204 height 28
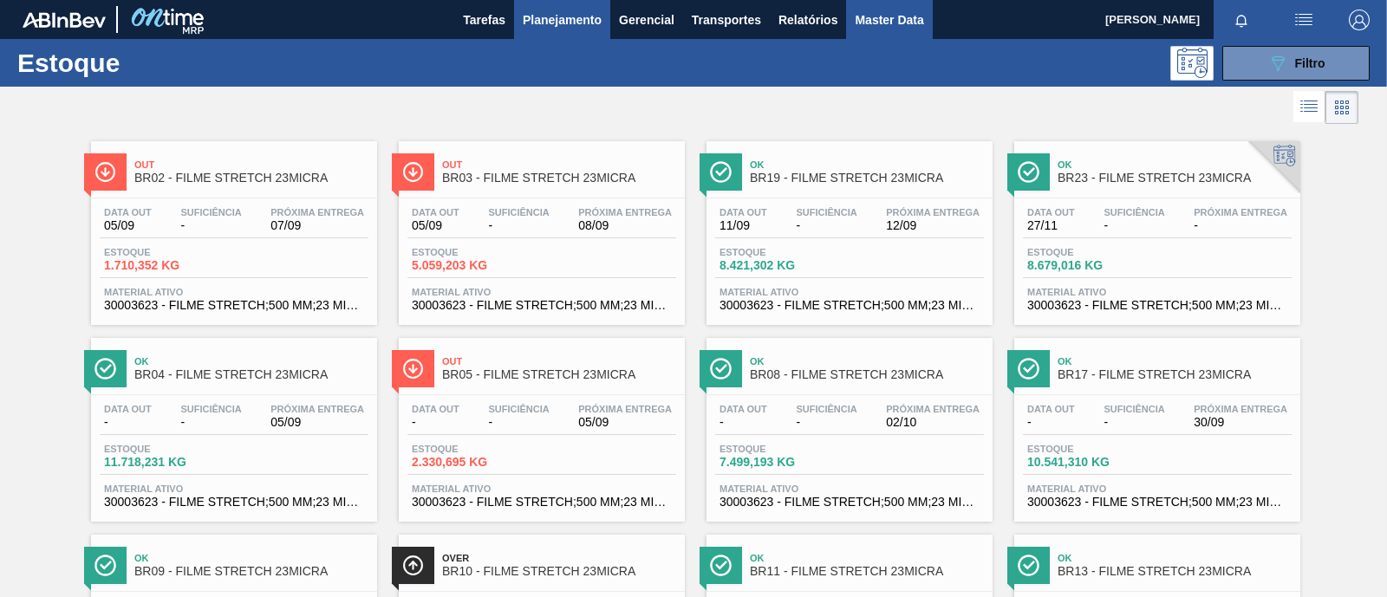
click at [910, 27] on span "Master Data" at bounding box center [888, 20] width 68 height 21
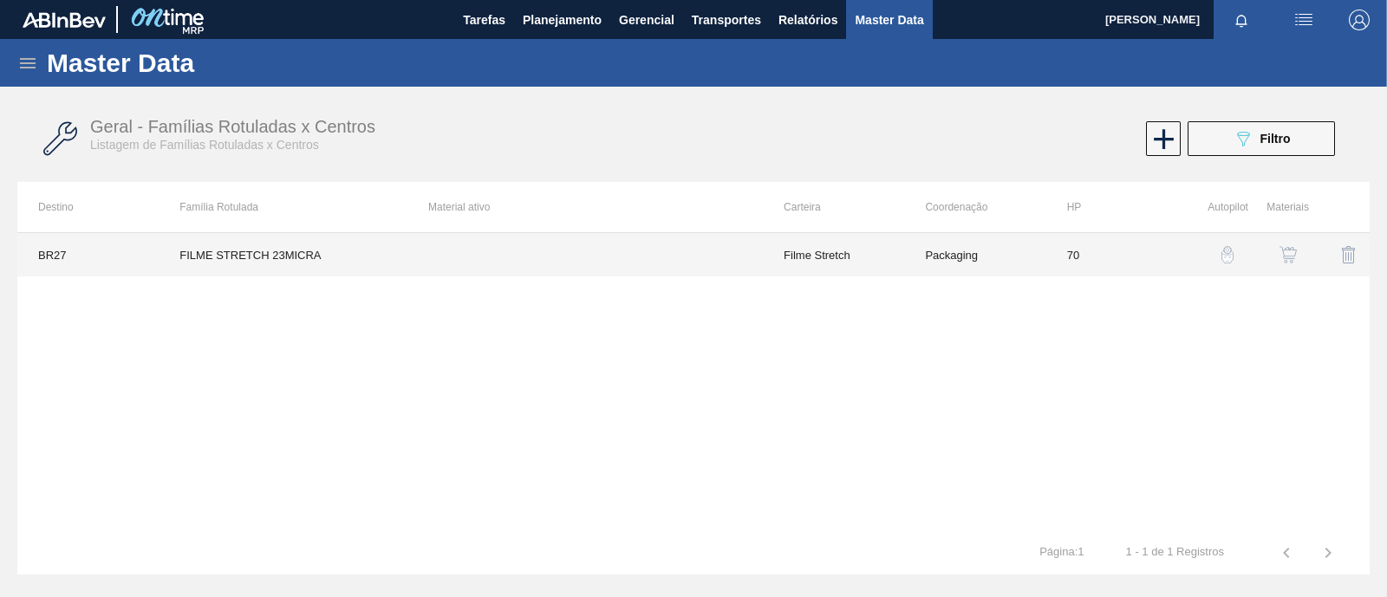
click at [303, 257] on td "FILME STRETCH 23MICRA" at bounding box center [283, 254] width 249 height 43
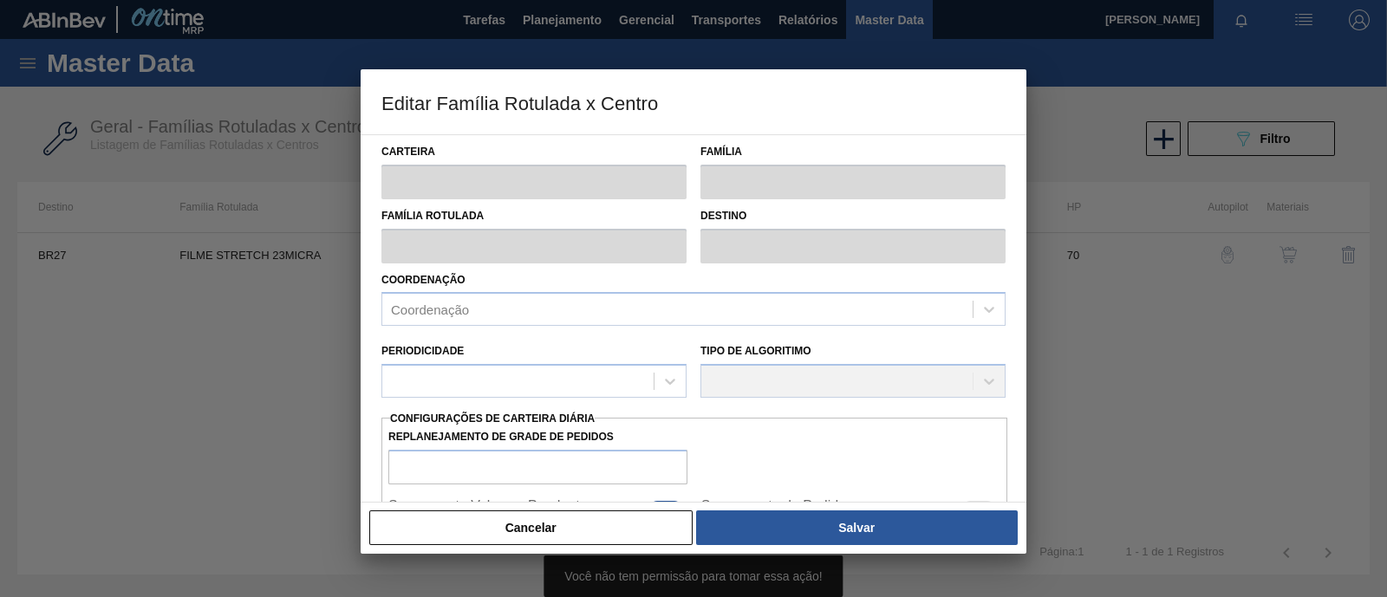
type input "Filme Stretch"
type input "FILME STRETCH 23MICRA"
type input "BR27 - [GEOGRAPHIC_DATA]"
type input "70"
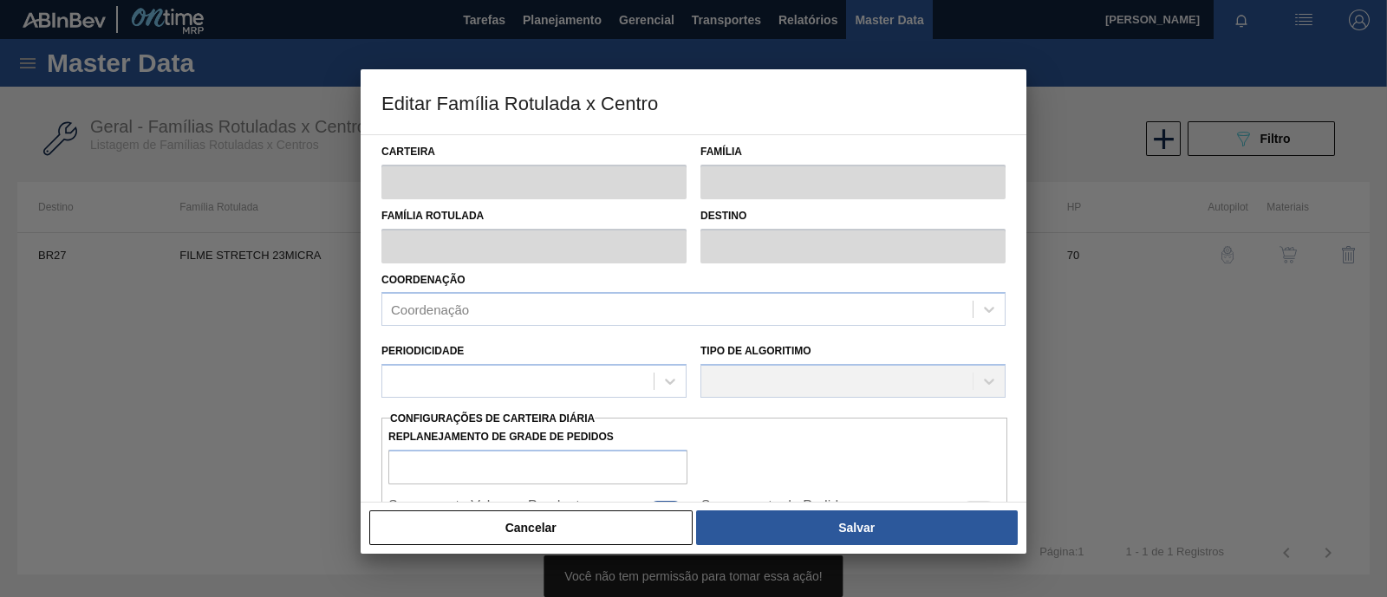
type input "860,2"
type input "2.807,3"
type input "50"
type input "1.833,750"
checkbox input "true"
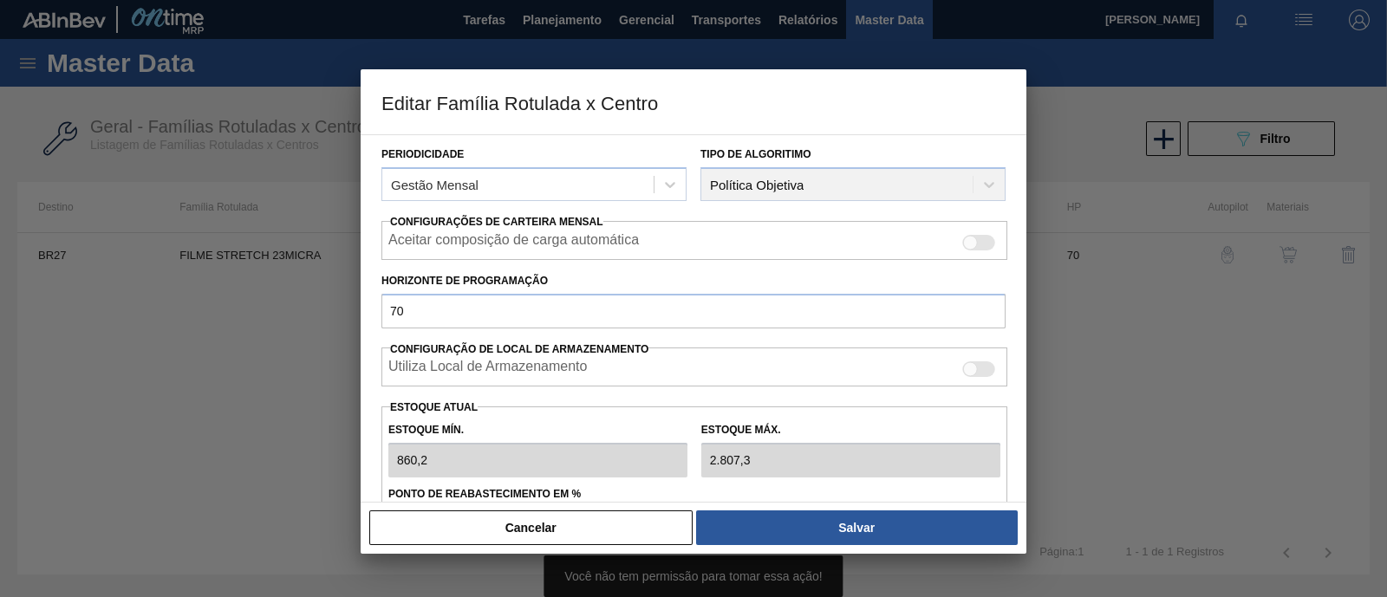
scroll to position [325, 0]
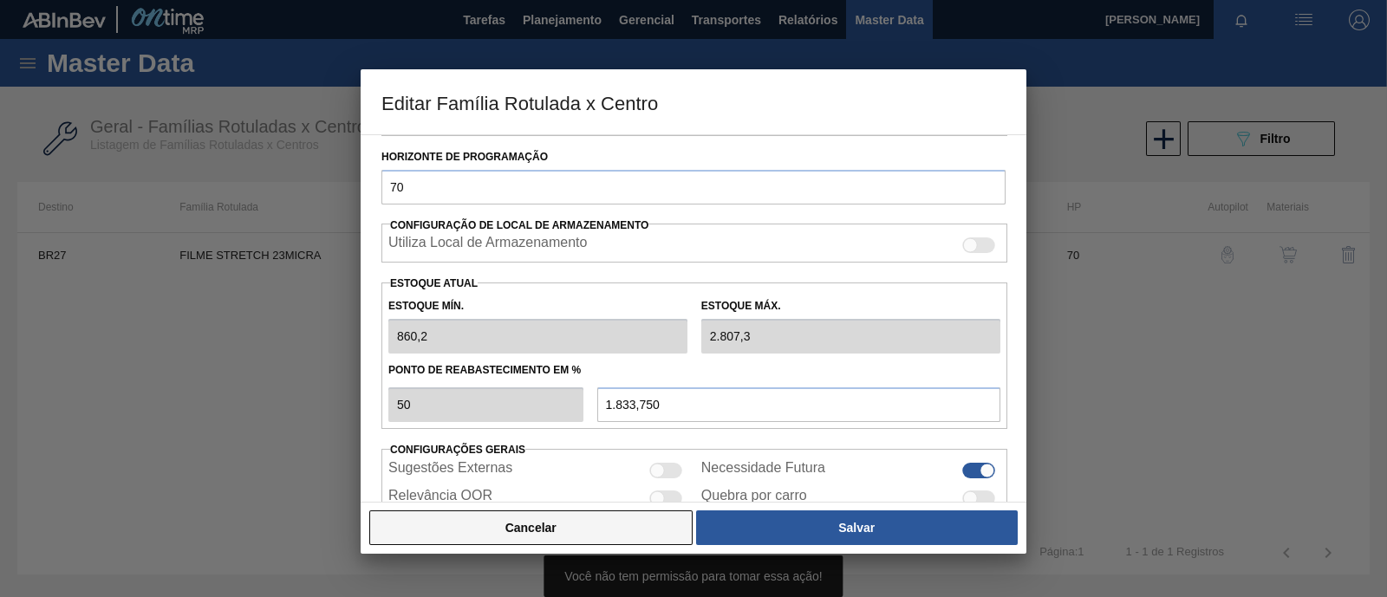
click at [581, 530] on button "Cancelar" at bounding box center [530, 527] width 323 height 35
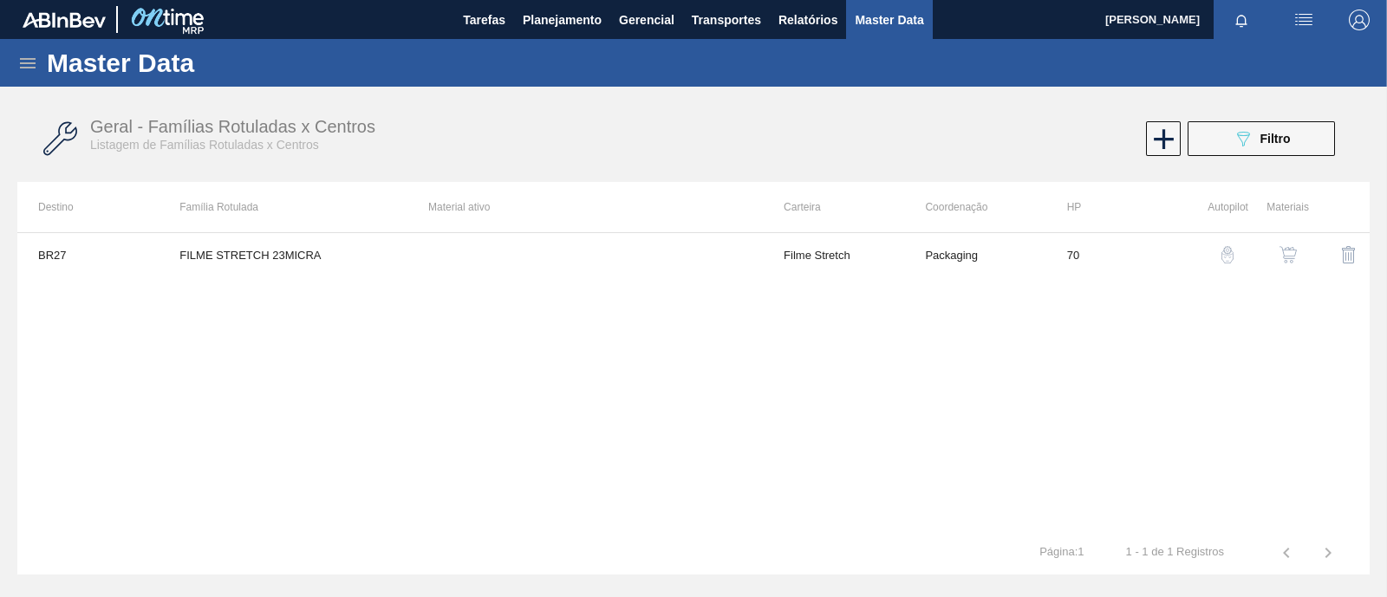
click at [1290, 250] on img "button" at bounding box center [1287, 254] width 17 height 17
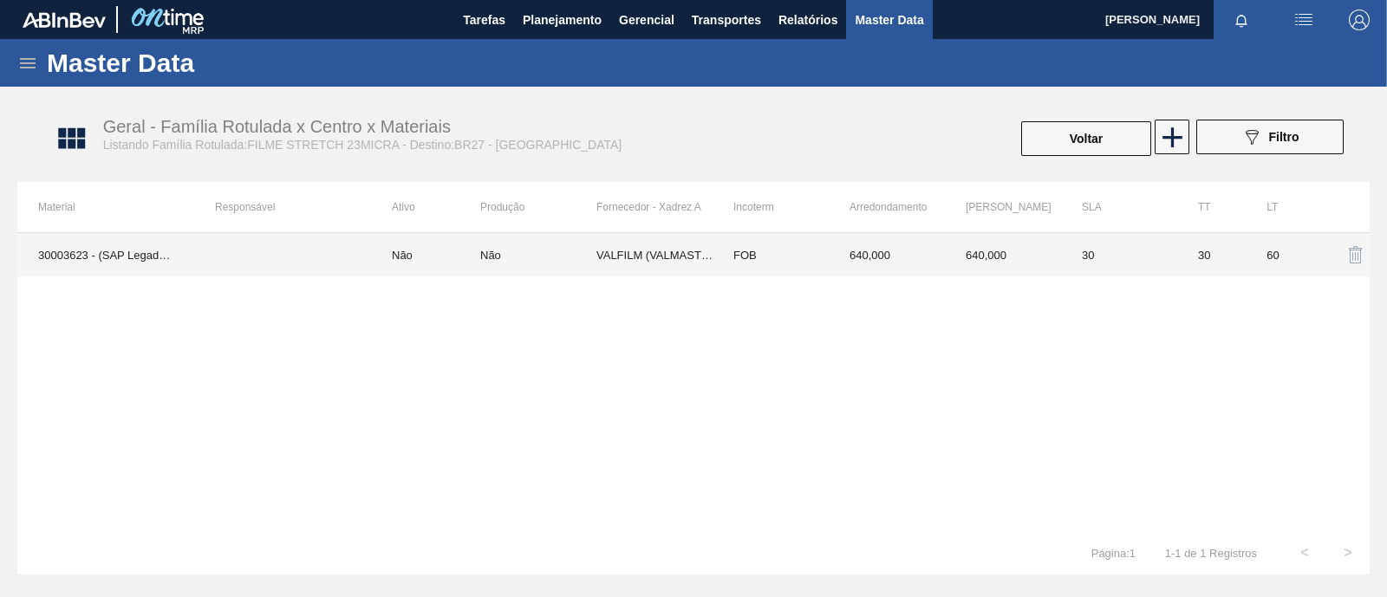
click at [673, 257] on td "VALFILM (VALMASTER) - MANAUS (AM)" at bounding box center [654, 254] width 116 height 43
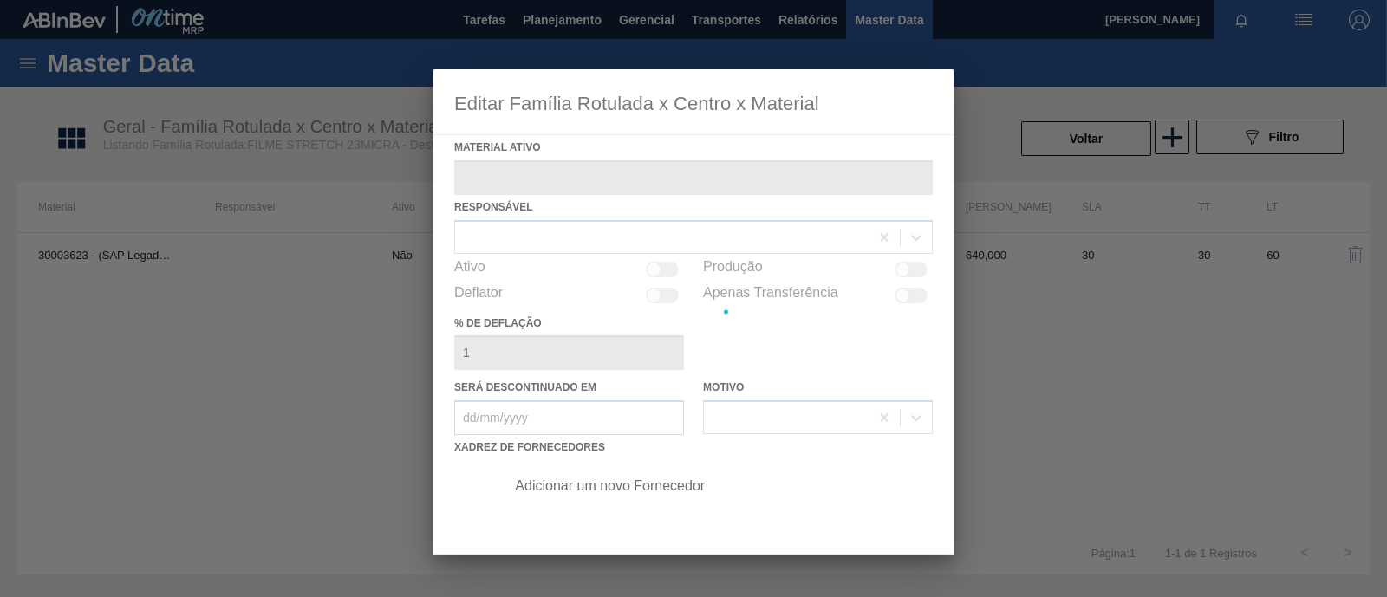
type ativo "30003623 - (SAP Legado: 50011302) - FILME STRETCH;500 MM;23 MICRA;;HISTRETCH"
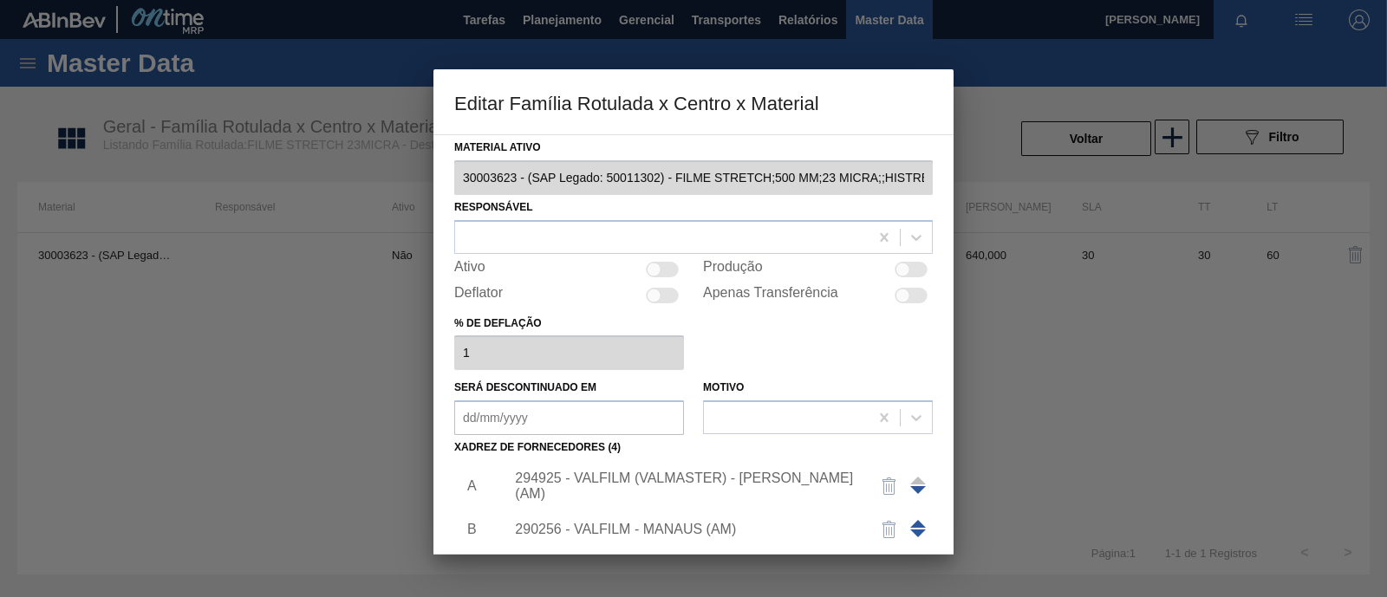
scroll to position [182, 0]
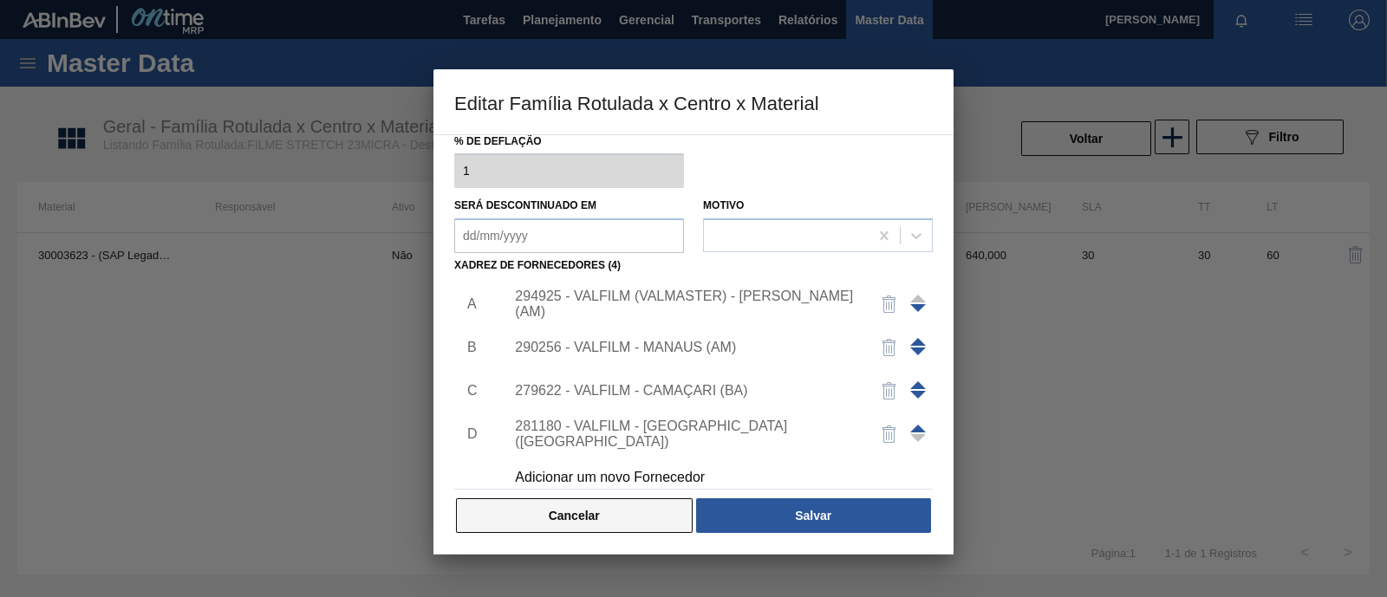
click at [603, 522] on button "Cancelar" at bounding box center [574, 515] width 237 height 35
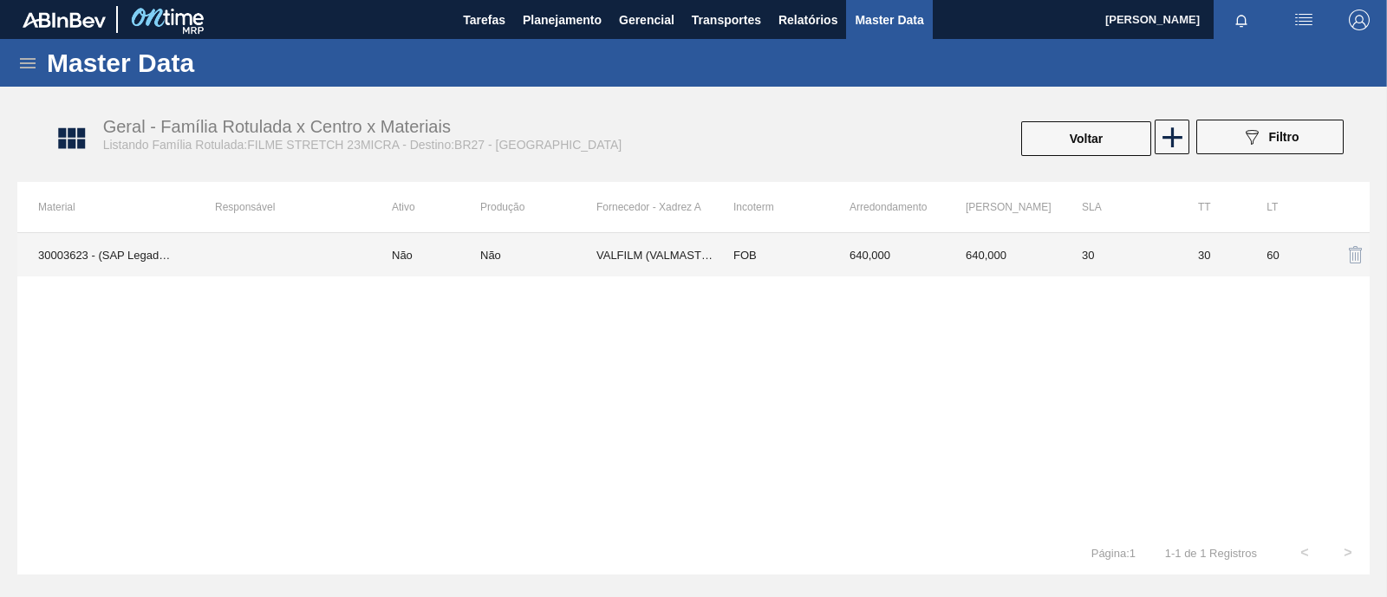
click at [429, 252] on td "Não" at bounding box center [425, 254] width 109 height 43
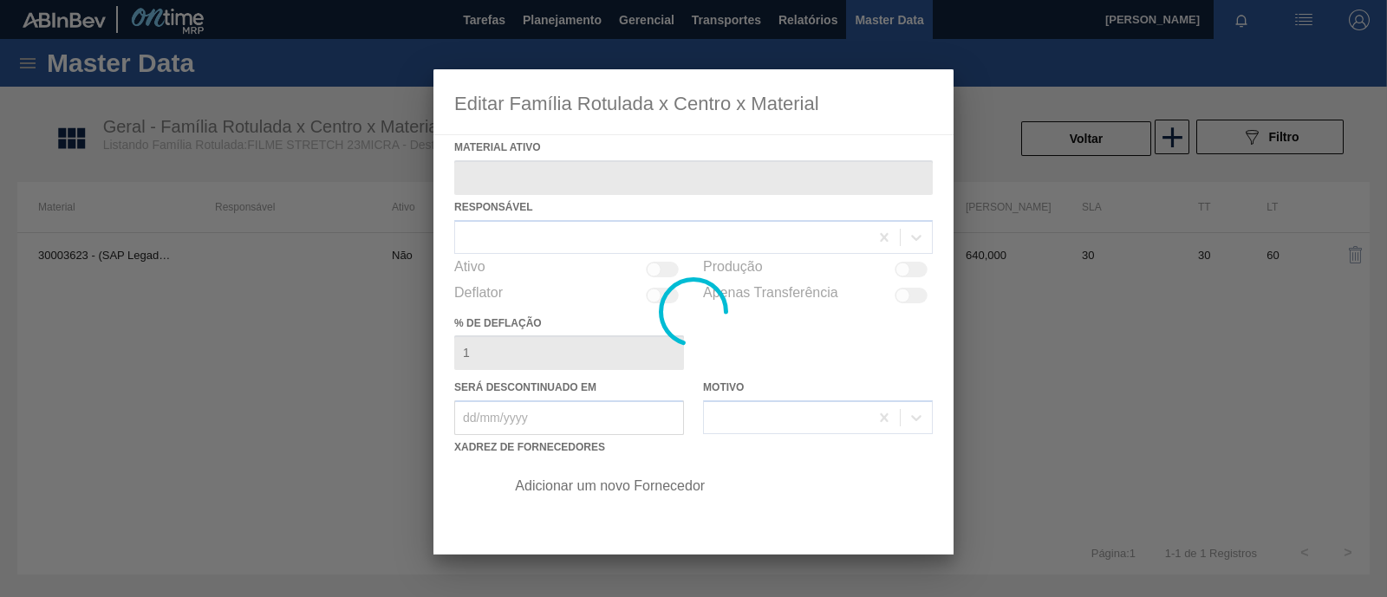
type ativo "30003623 - (SAP Legado: 50011302) - FILME STRETCH;500 MM;23 MICRA;;HISTRETCH"
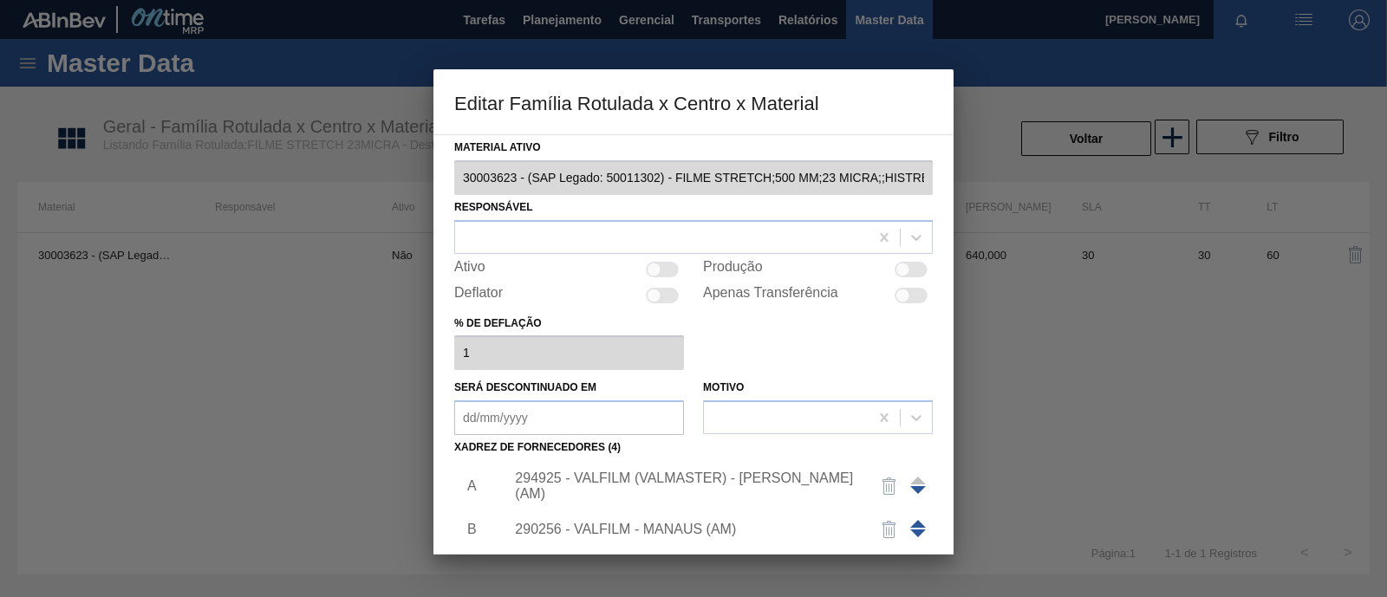
click at [265, 346] on div at bounding box center [693, 298] width 1387 height 597
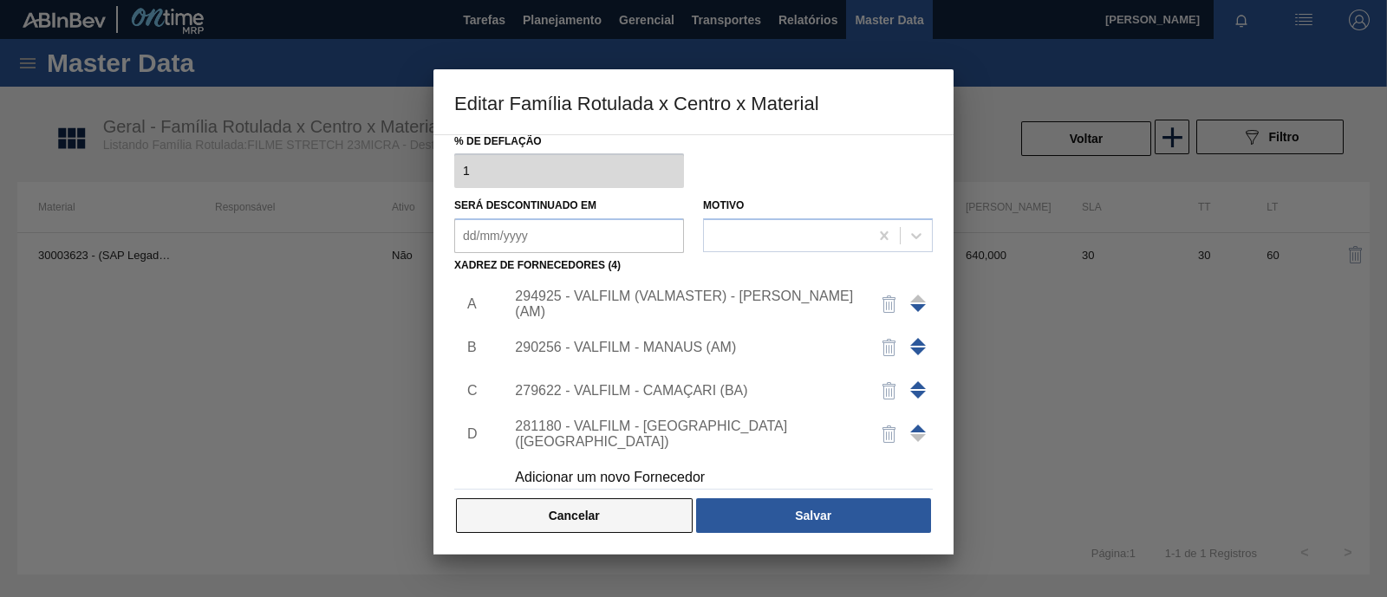
click at [553, 513] on button "Cancelar" at bounding box center [574, 515] width 237 height 35
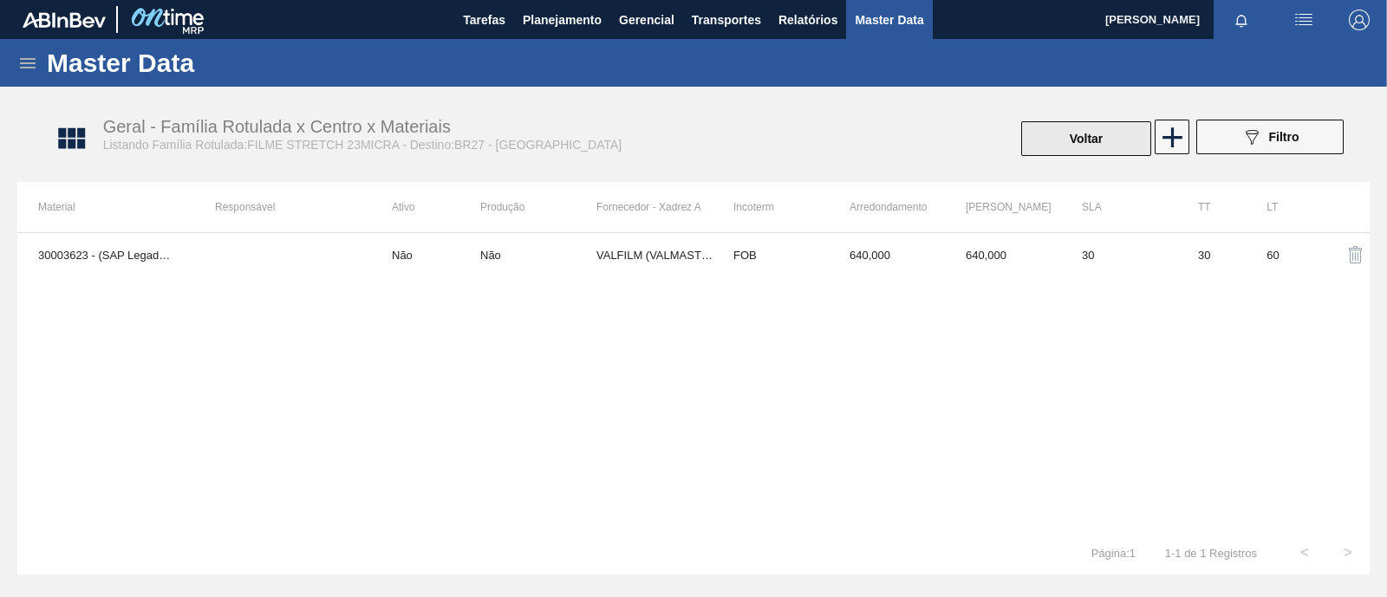
click at [1083, 152] on button "Voltar" at bounding box center [1086, 138] width 130 height 35
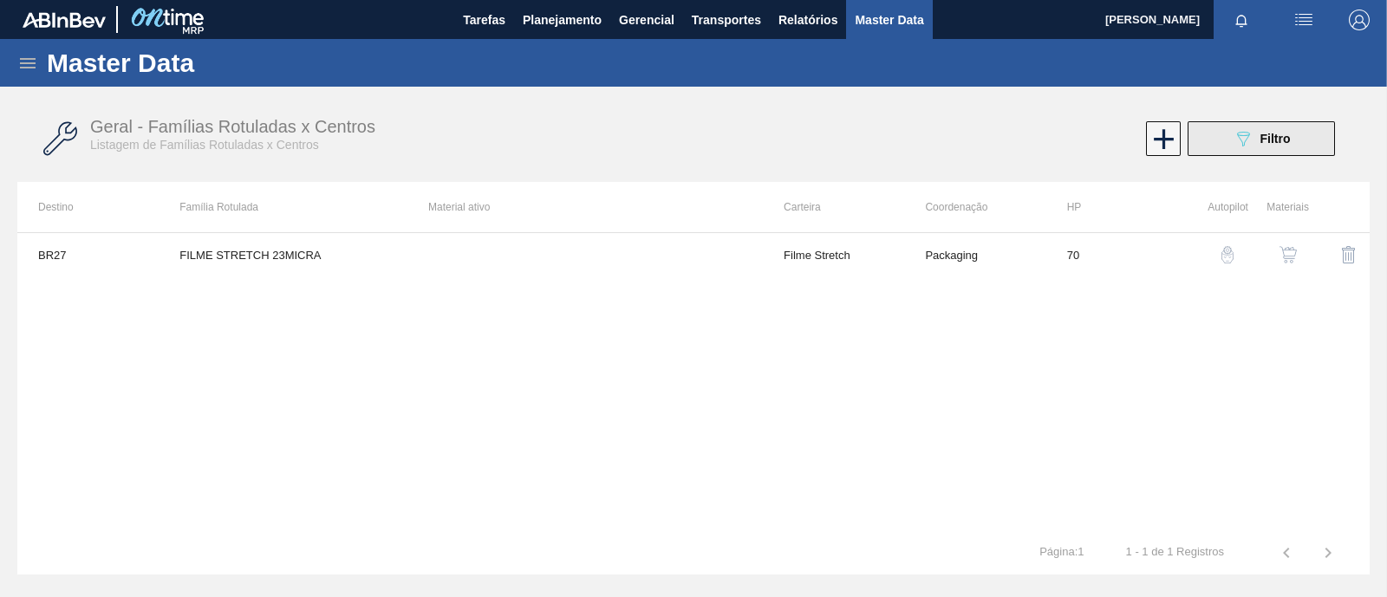
click at [1269, 140] on span "Filtro" at bounding box center [1275, 139] width 30 height 14
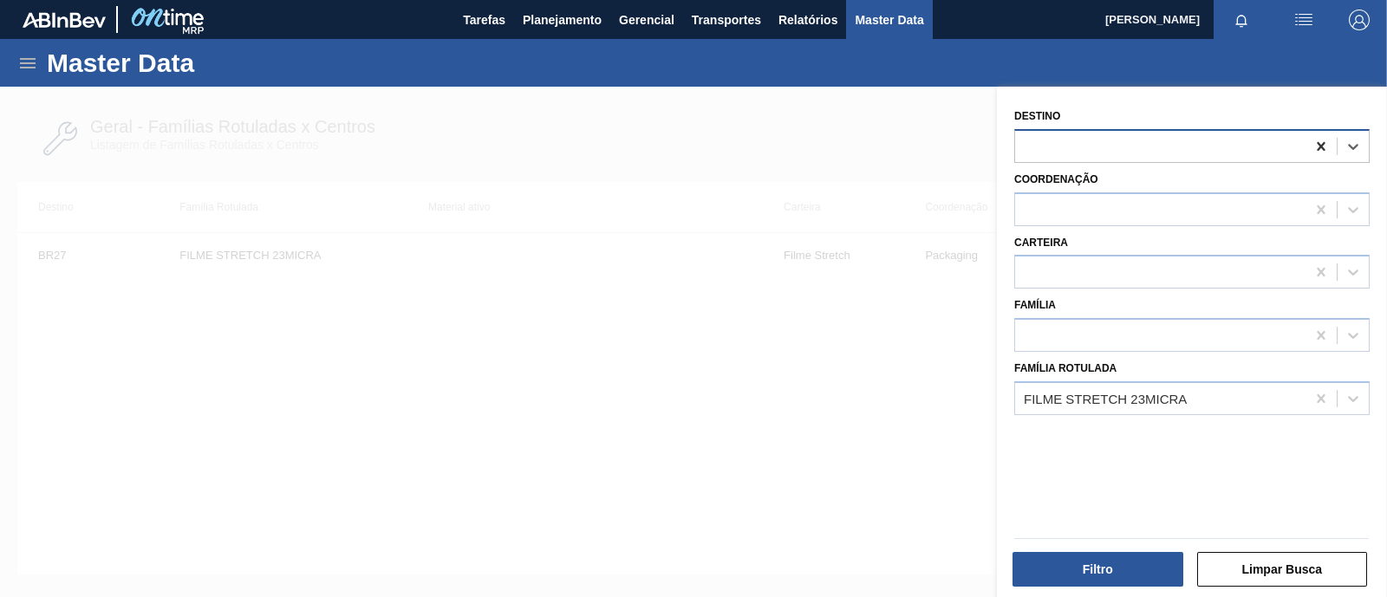
click at [1322, 144] on icon at bounding box center [1320, 146] width 17 height 17
type input "br92"
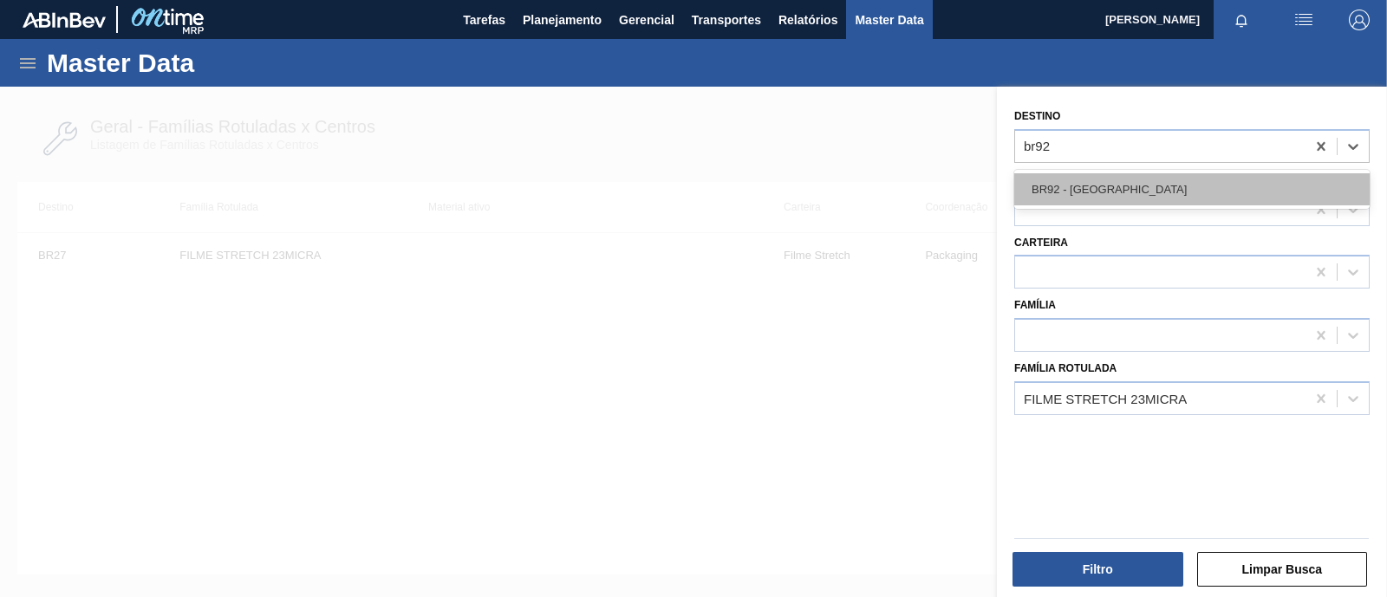
click at [1127, 176] on div "BR92 - [GEOGRAPHIC_DATA]" at bounding box center [1191, 189] width 355 height 32
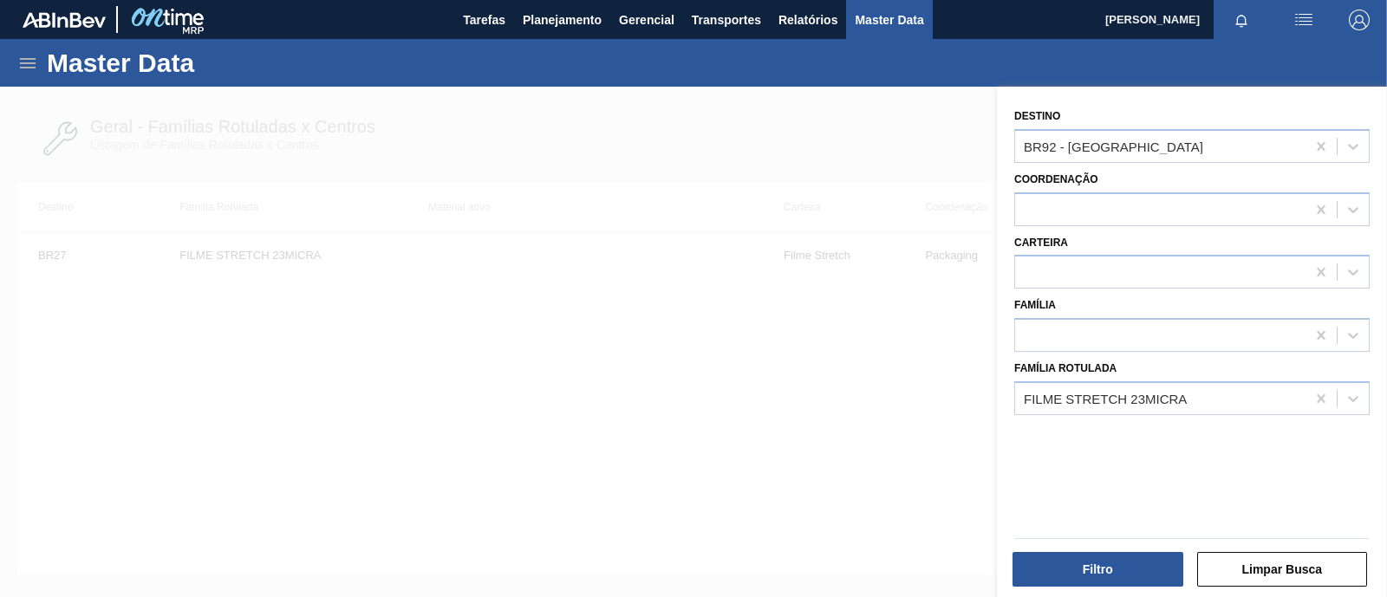
click at [1121, 549] on div "Filtro Limpar Busca" at bounding box center [1191, 567] width 368 height 42
click at [1118, 562] on button "Filtro" at bounding box center [1097, 569] width 171 height 35
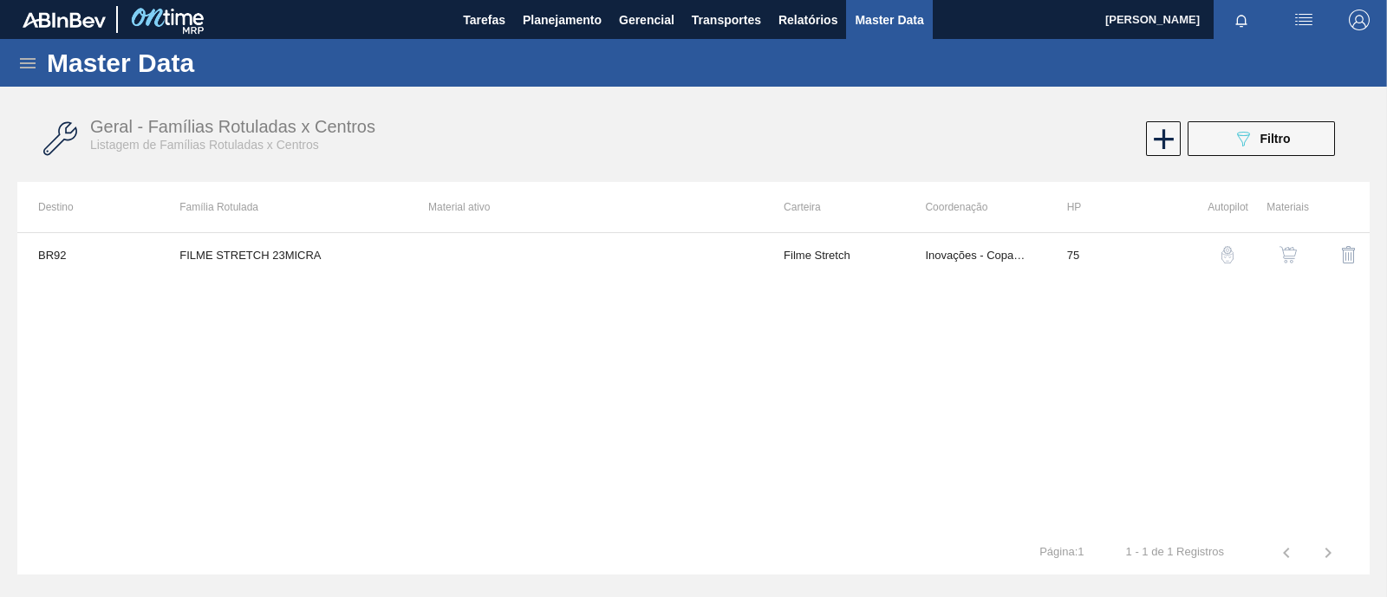
click at [1288, 252] on img "button" at bounding box center [1287, 254] width 17 height 17
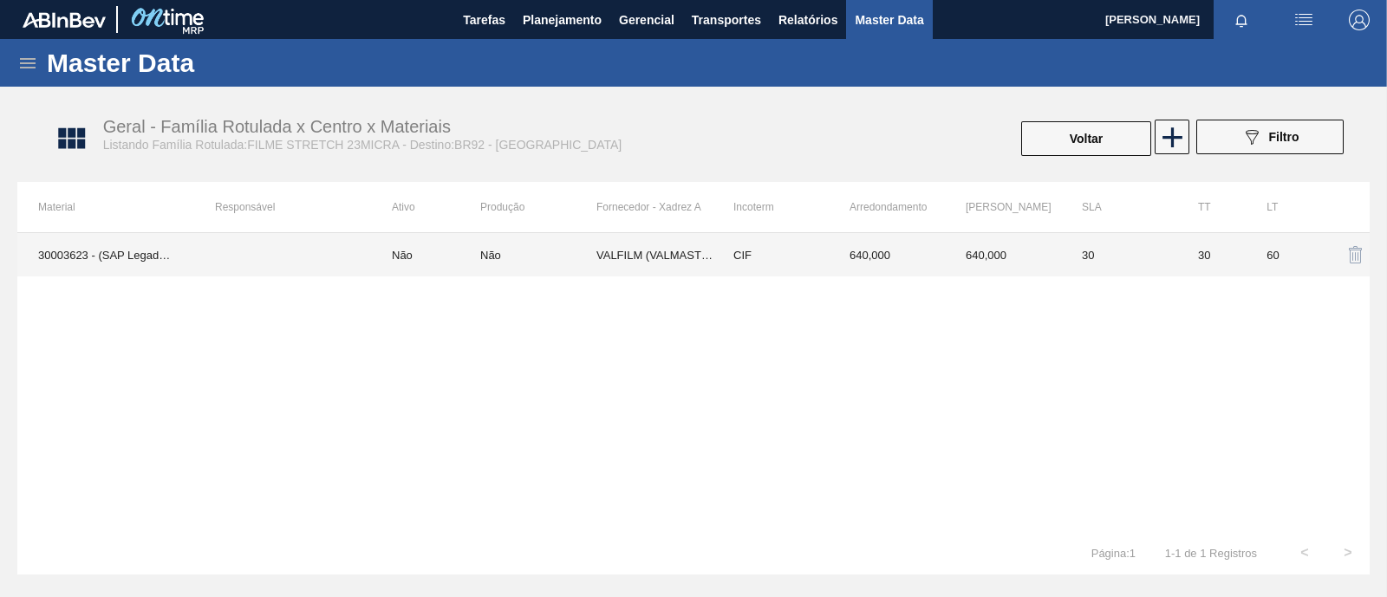
click at [640, 261] on td "VALFILM (VALMASTER) - MANAUS (AM)" at bounding box center [654, 254] width 116 height 43
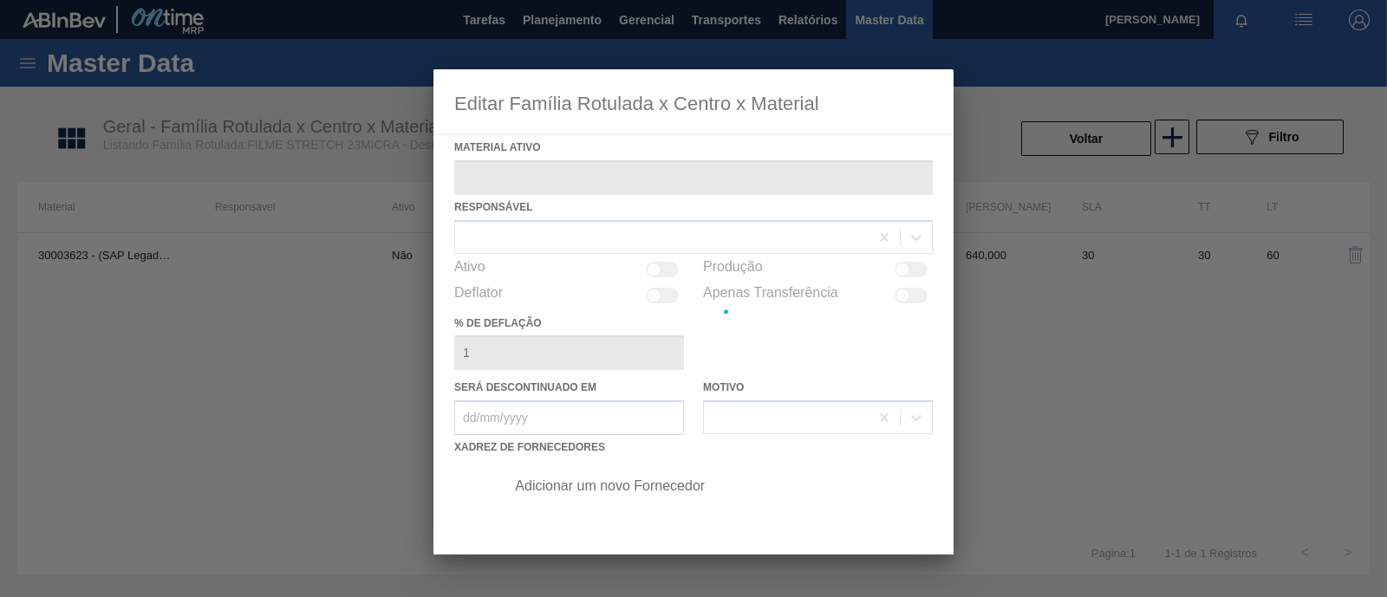
type ativo "30003623 - (SAP Legado: 50011302) - FILME STRETCH;500 MM;23 MICRA;;HISTRETCH"
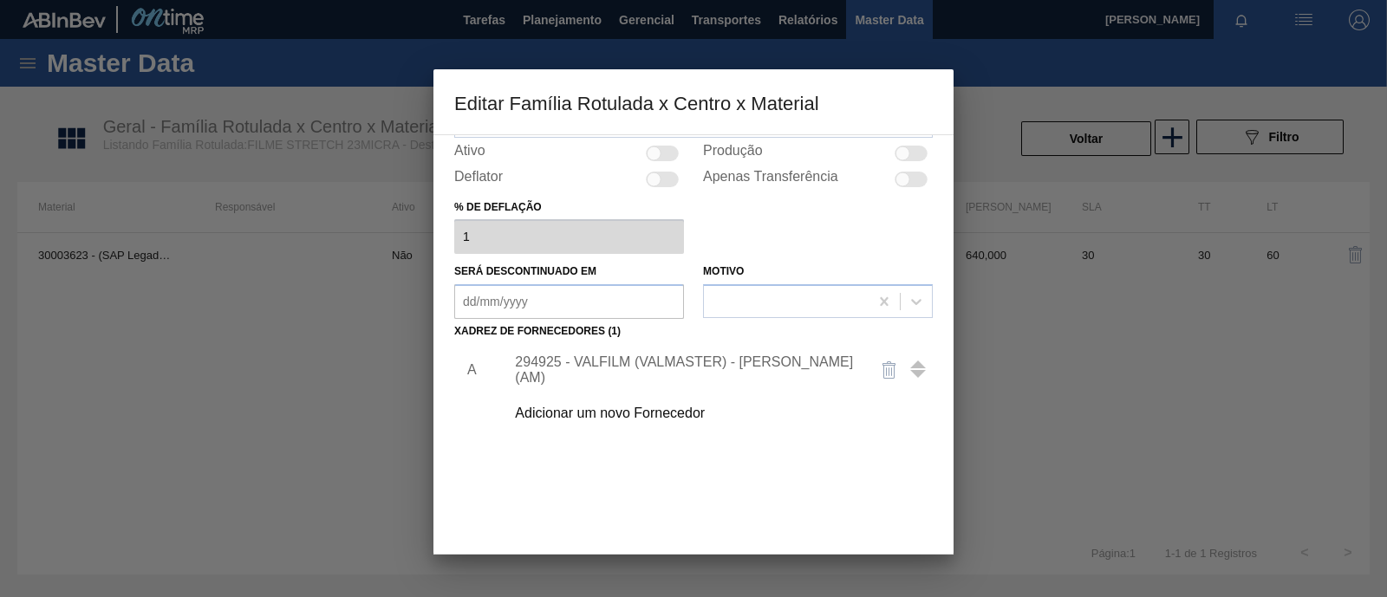
scroll to position [83, 0]
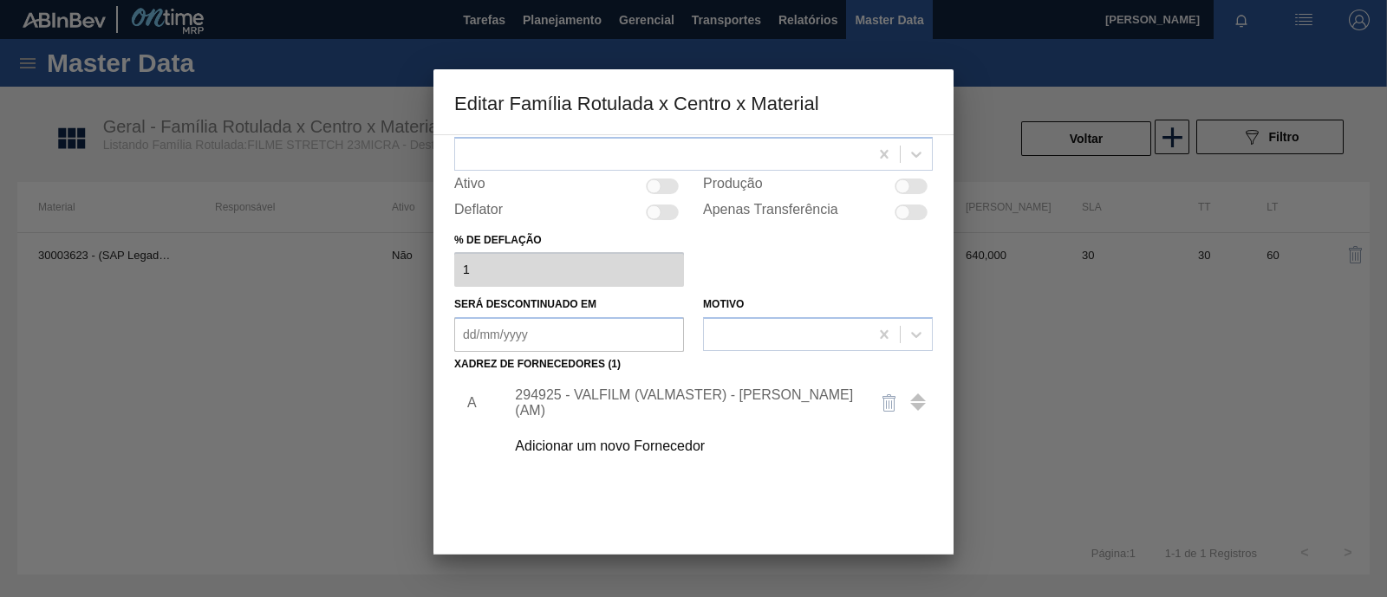
click at [624, 435] on div "Adicionar um novo Fornecedor" at bounding box center [714, 446] width 438 height 43
click at [624, 445] on div "Adicionar um novo Fornecedor" at bounding box center [685, 447] width 340 height 16
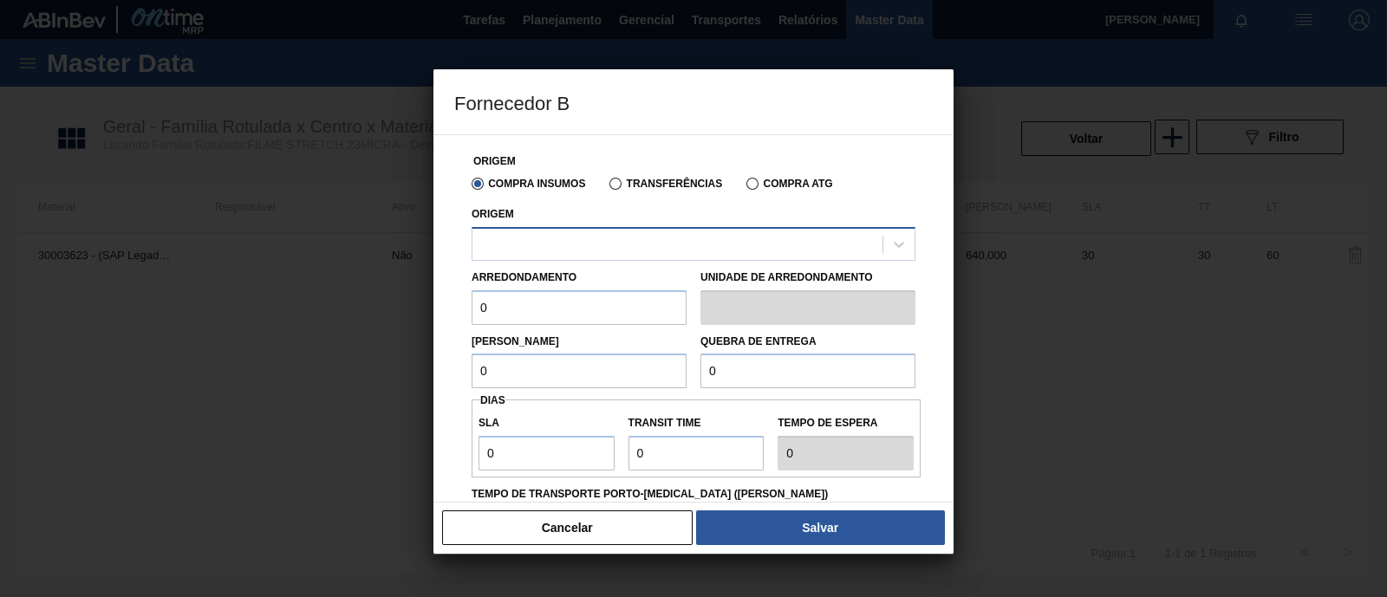
click at [543, 244] on div at bounding box center [677, 243] width 410 height 25
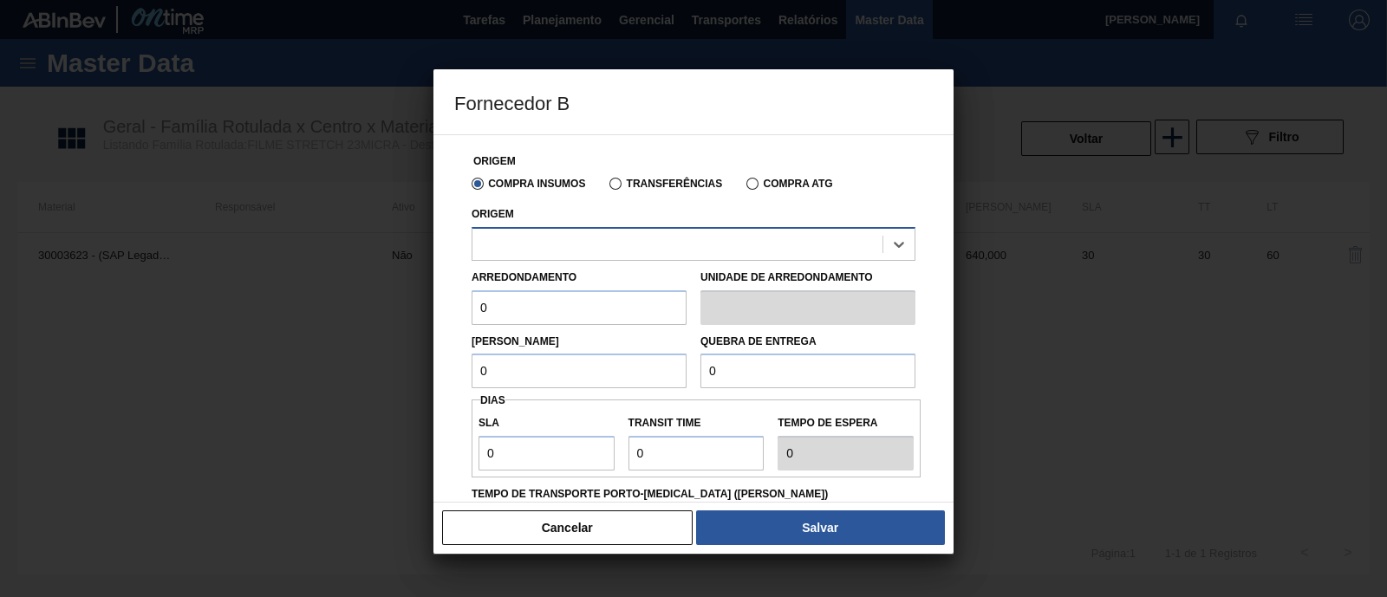
click at [543, 244] on div at bounding box center [677, 243] width 410 height 25
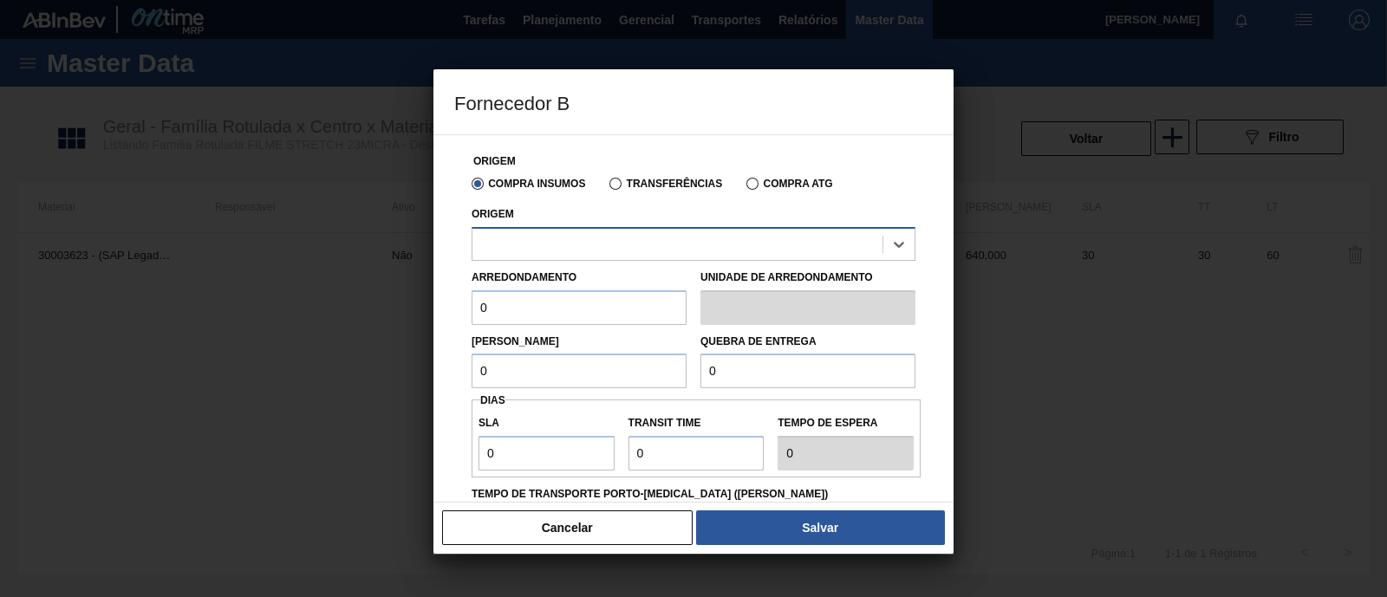
click at [543, 244] on div at bounding box center [677, 243] width 410 height 25
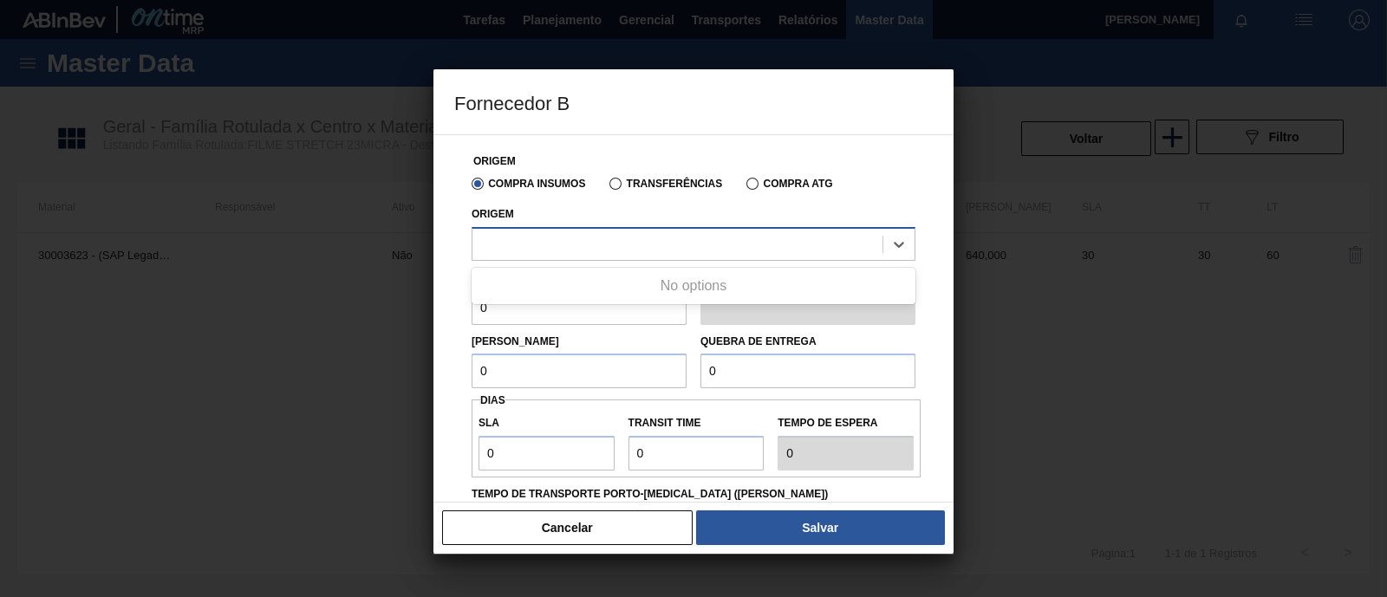
click at [543, 244] on div at bounding box center [677, 243] width 410 height 25
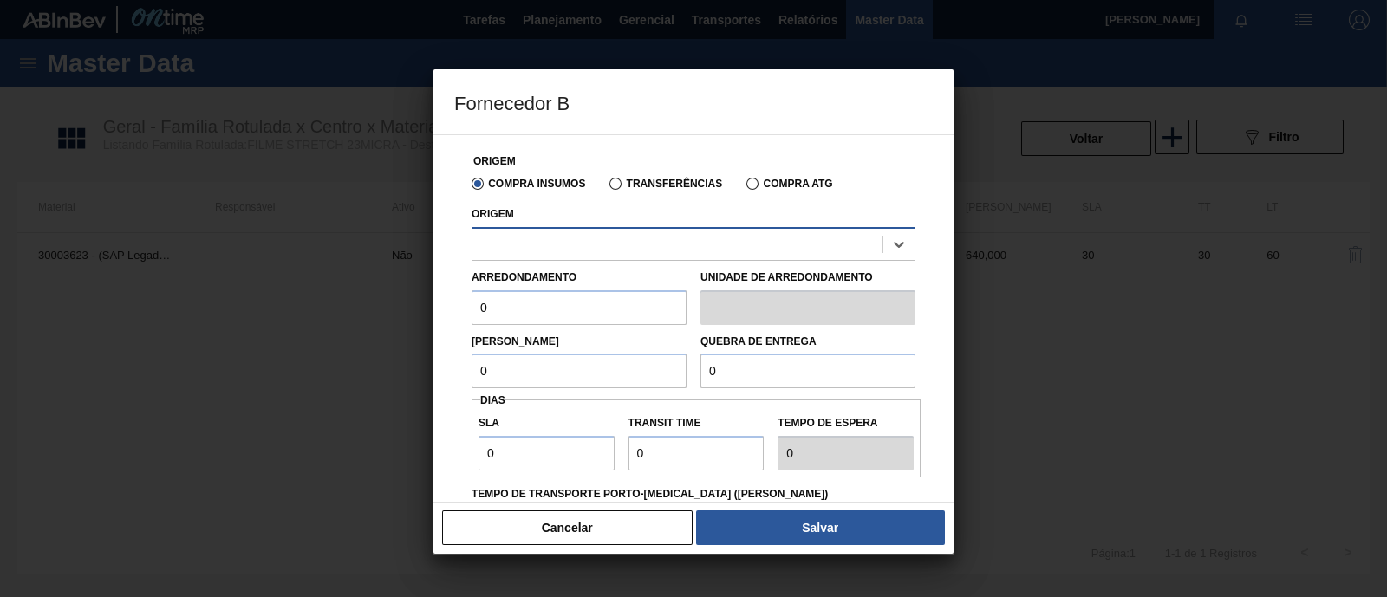
click at [543, 244] on div at bounding box center [677, 243] width 410 height 25
